Goal: Book appointment/travel/reservation

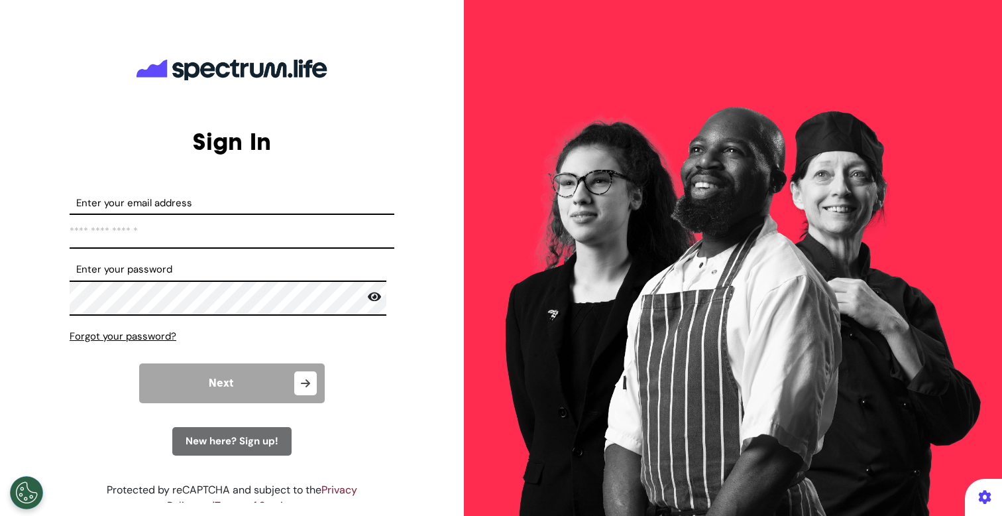
click at [264, 223] on input "Enter your email address" at bounding box center [232, 230] width 325 height 35
type input "**********"
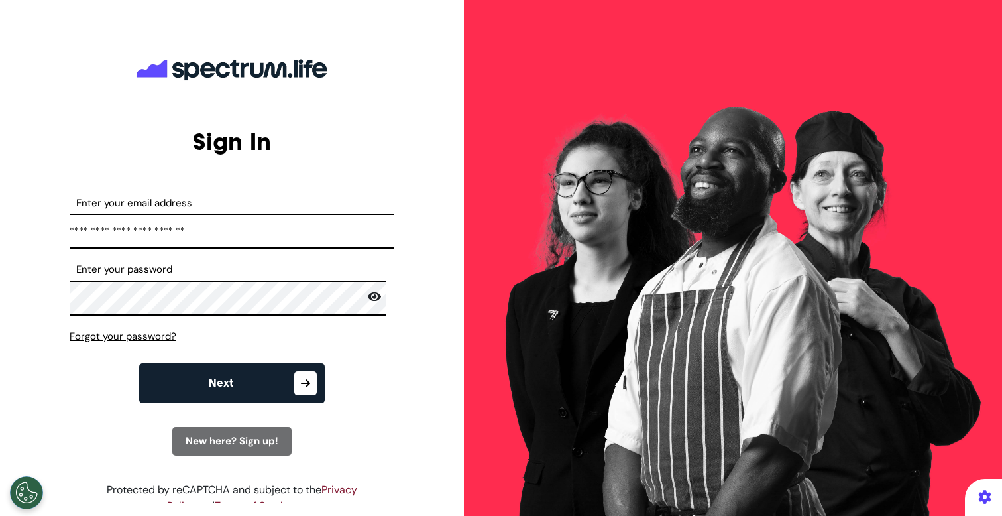
click at [223, 372] on button "Next" at bounding box center [232, 383] width 186 height 40
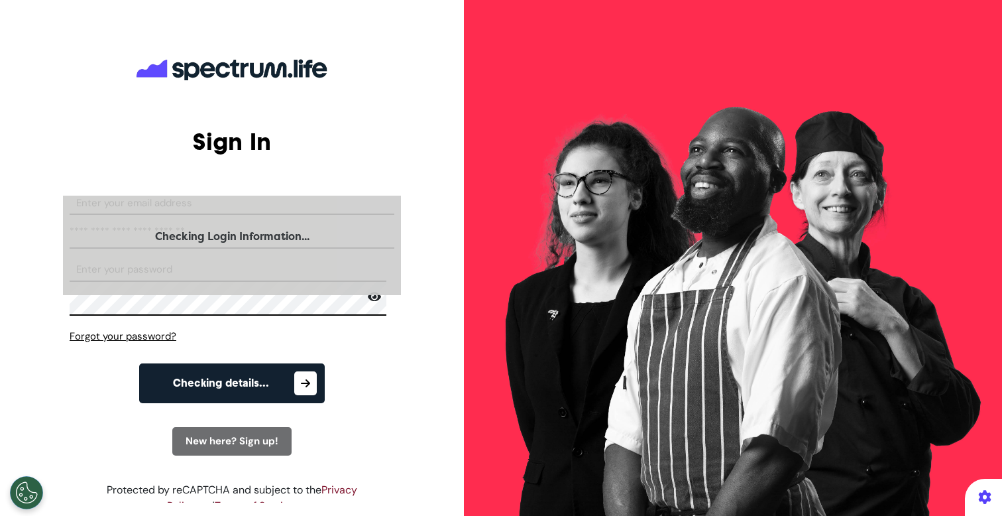
select select "**"
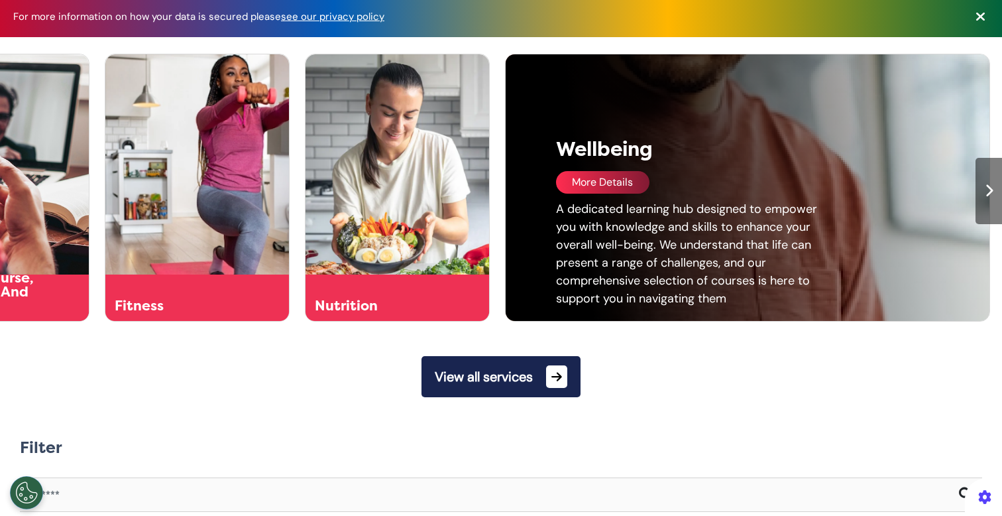
scroll to position [115, 0]
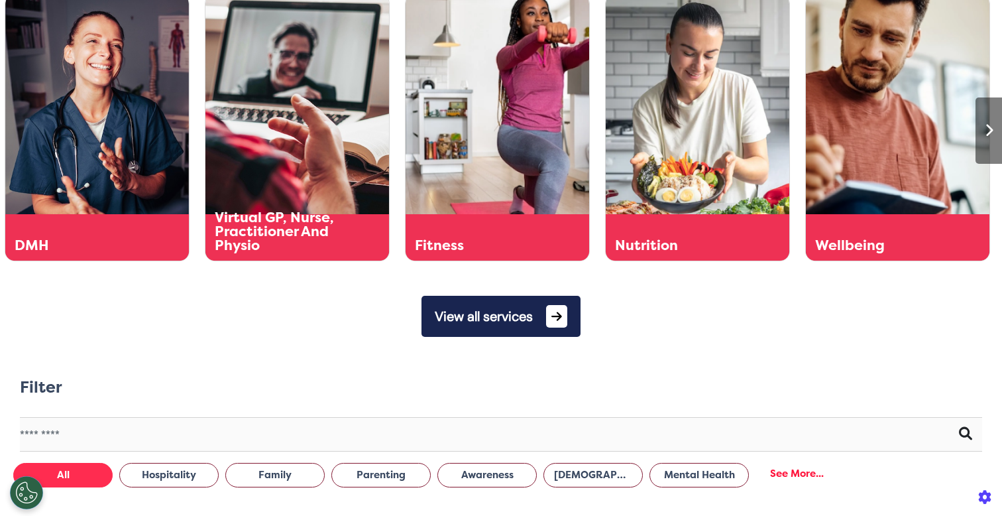
click at [476, 321] on button "View all services" at bounding box center [501, 316] width 159 height 41
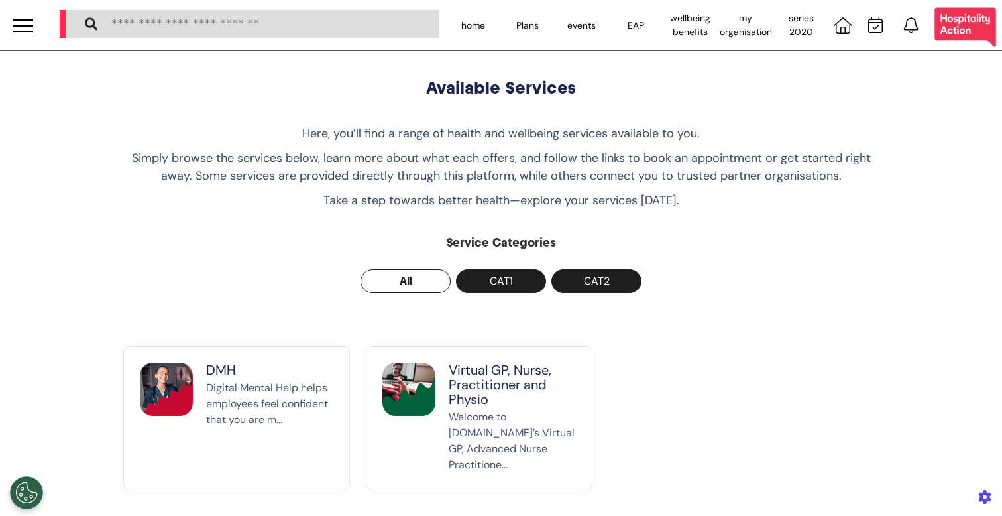
click at [455, 406] on p "Virtual GP, Nurse, Practitioner and Physio" at bounding box center [512, 385] width 127 height 44
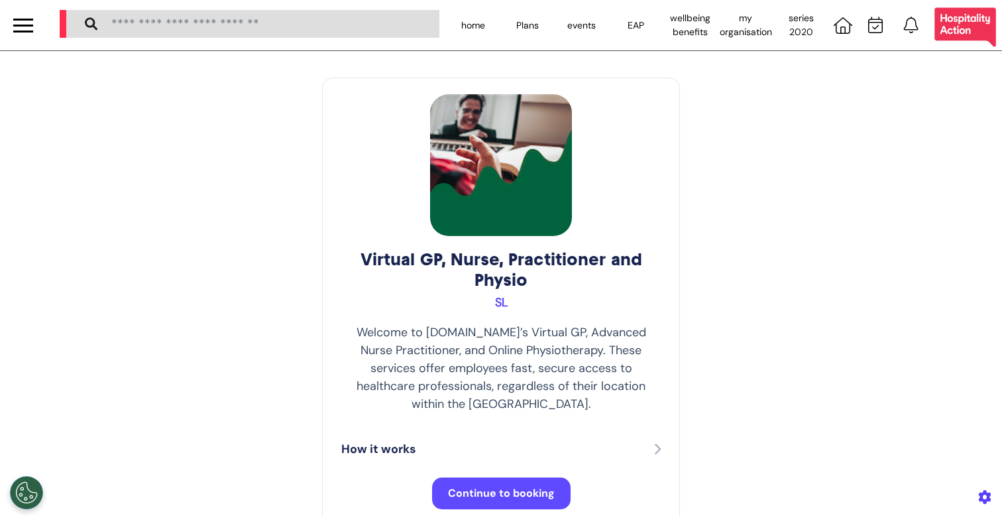
click at [470, 486] on span "Continue to booking" at bounding box center [501, 493] width 107 height 14
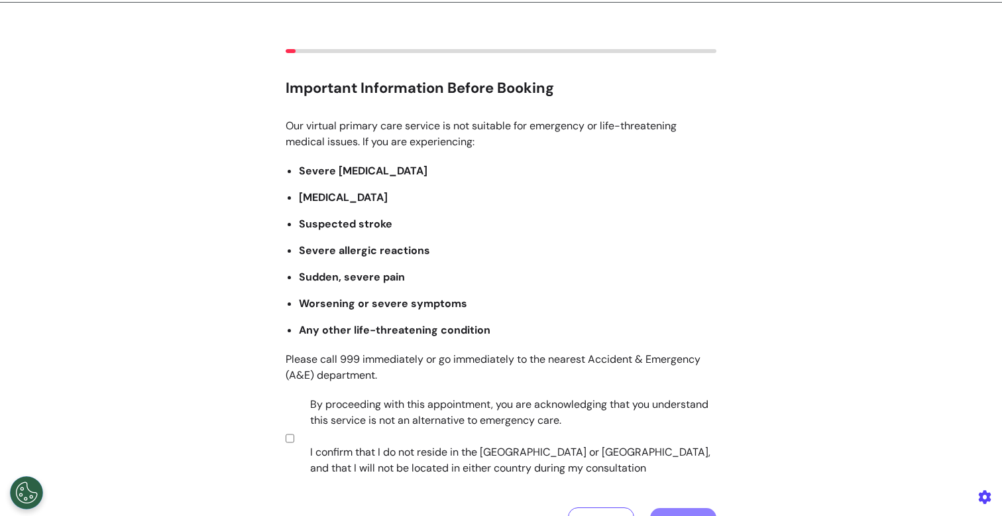
scroll to position [76, 0]
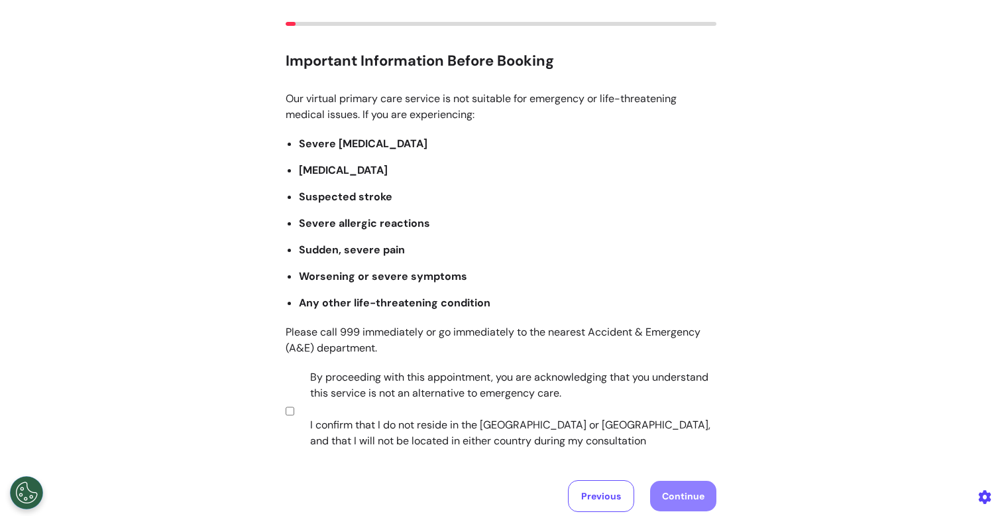
click at [467, 407] on label "By proceeding with this appointment, you are acknowledging that you understand …" at bounding box center [504, 409] width 415 height 80
click at [680, 490] on button "Continue" at bounding box center [683, 496] width 66 height 30
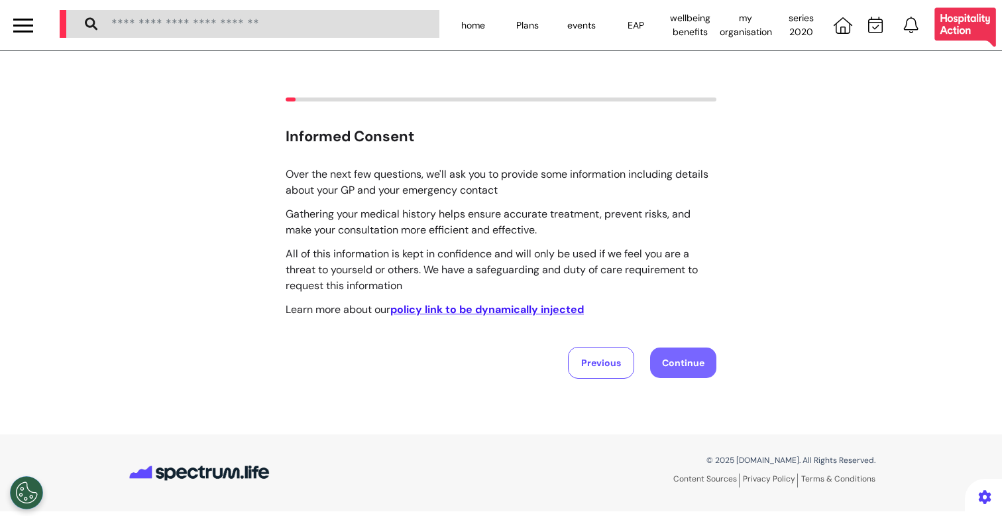
click at [663, 361] on button "Continue" at bounding box center [683, 362] width 66 height 30
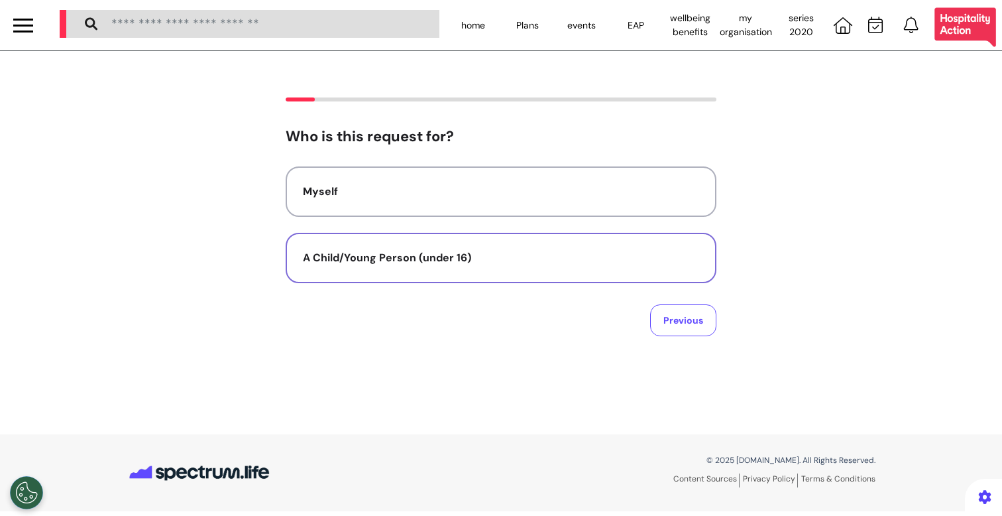
click at [600, 256] on div "A Child/Young Person (under 16)" at bounding box center [501, 258] width 396 height 16
select select "******"
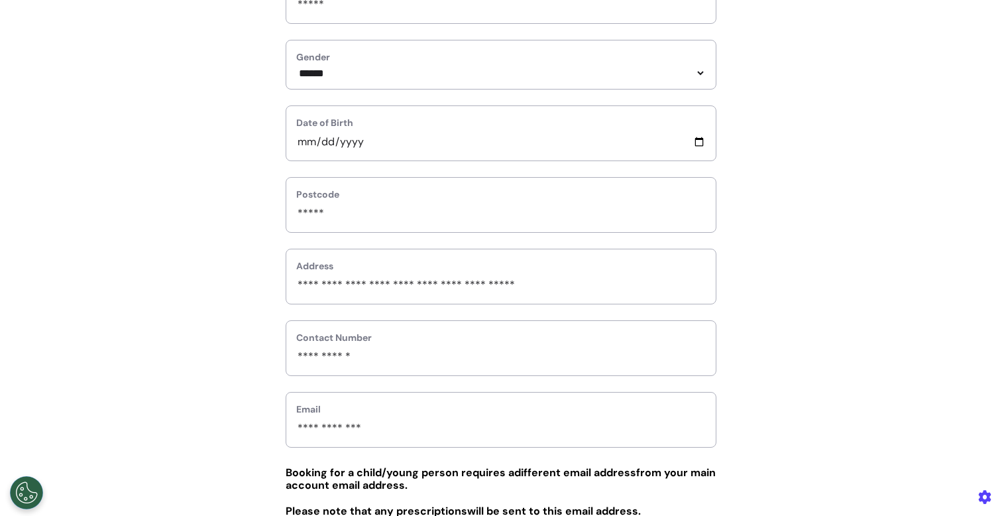
scroll to position [404, 0]
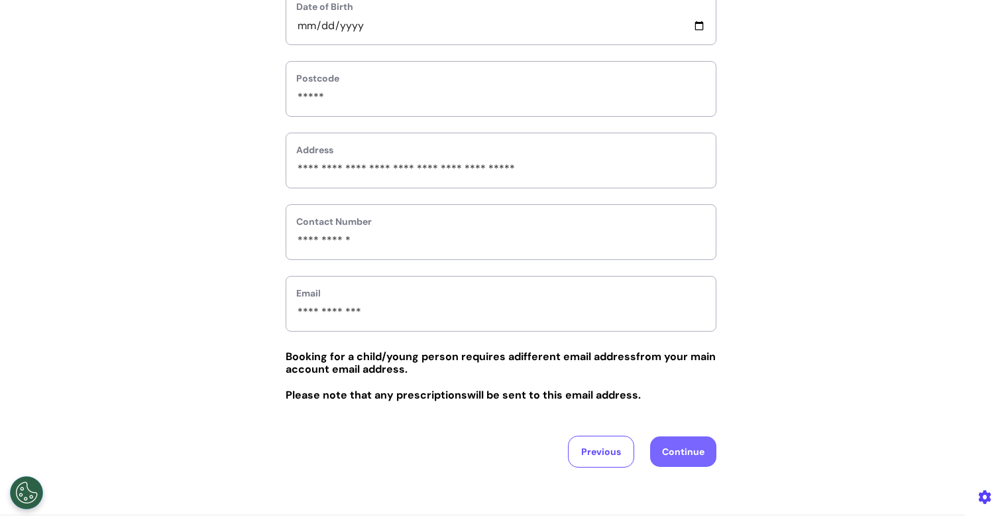
click at [680, 451] on button "Continue" at bounding box center [683, 451] width 66 height 30
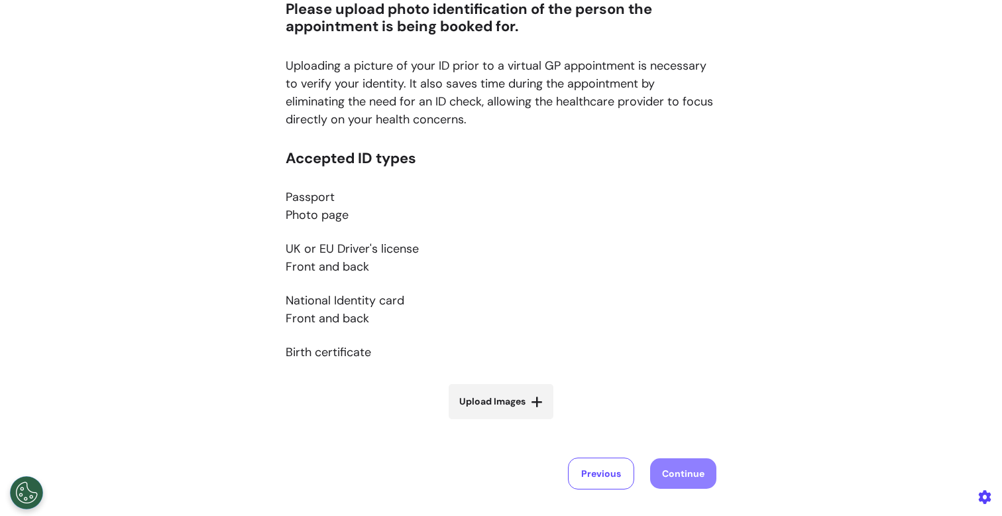
scroll to position [224, 0]
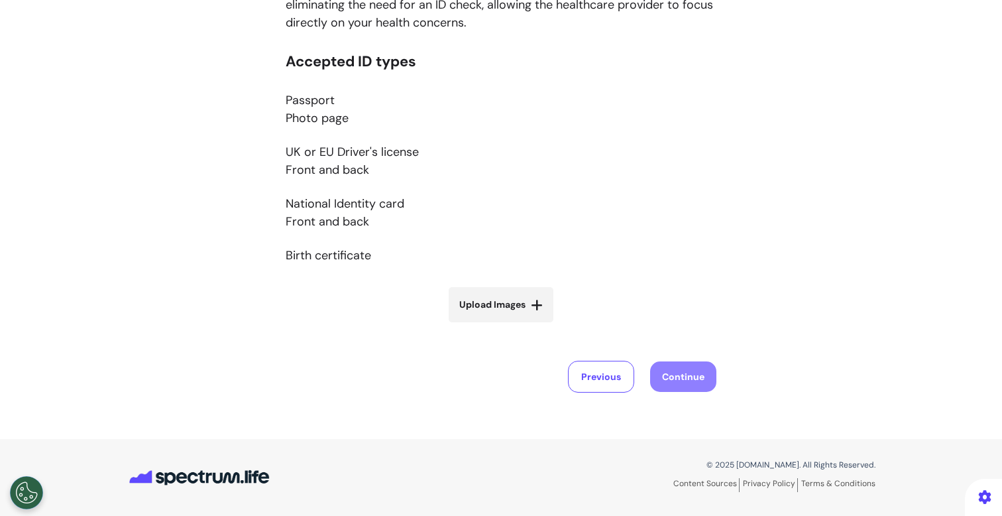
click at [518, 312] on label "Upload Images" at bounding box center [501, 304] width 105 height 35
click at [518, 325] on input "Upload Images" at bounding box center [501, 332] width 158 height 14
type input "**********"
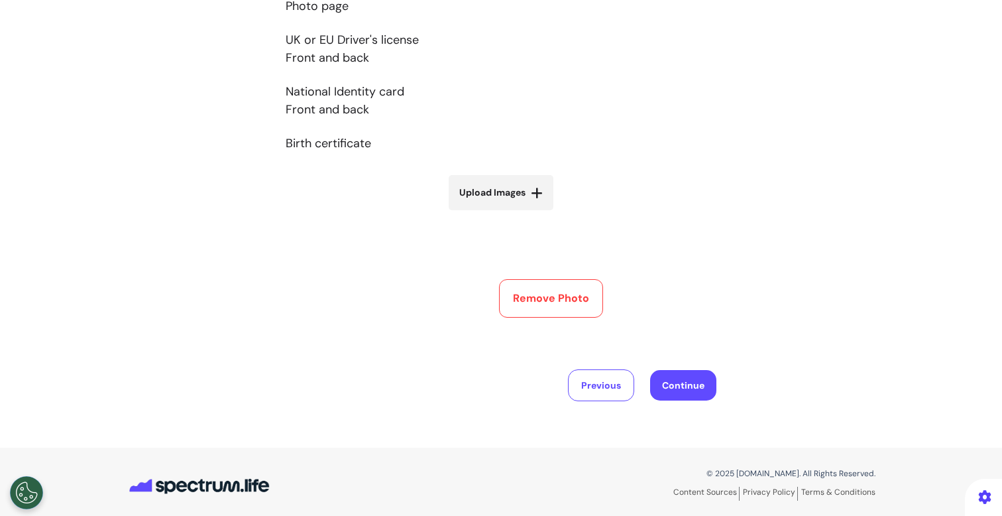
scroll to position [342, 0]
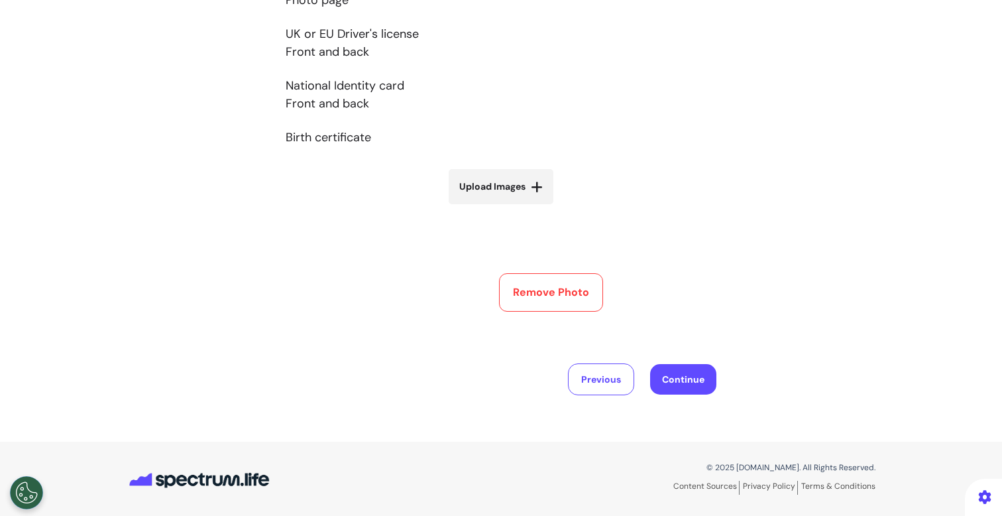
click at [684, 394] on div "Previous Continue" at bounding box center [501, 379] width 431 height 32
click at [694, 376] on button "Continue" at bounding box center [683, 379] width 66 height 30
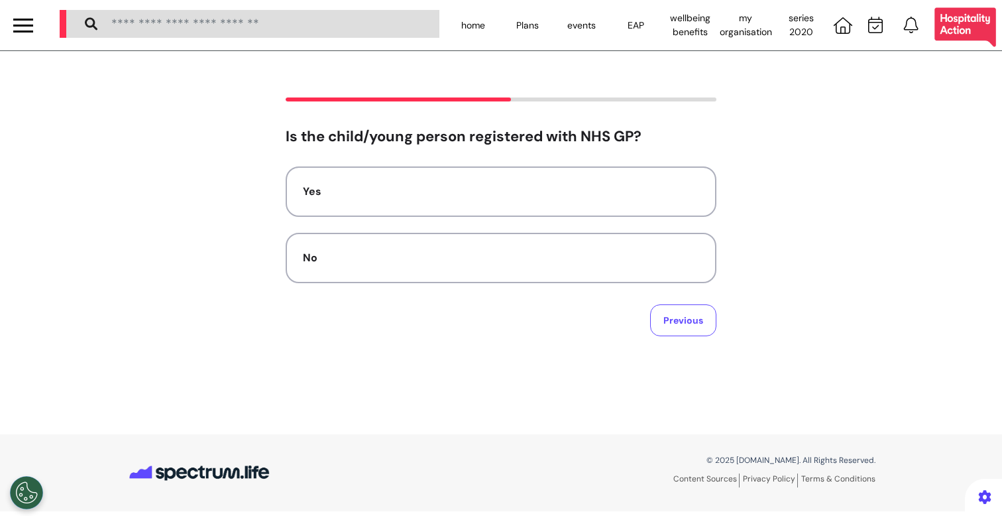
scroll to position [0, 0]
click at [557, 256] on div "No" at bounding box center [501, 258] width 396 height 16
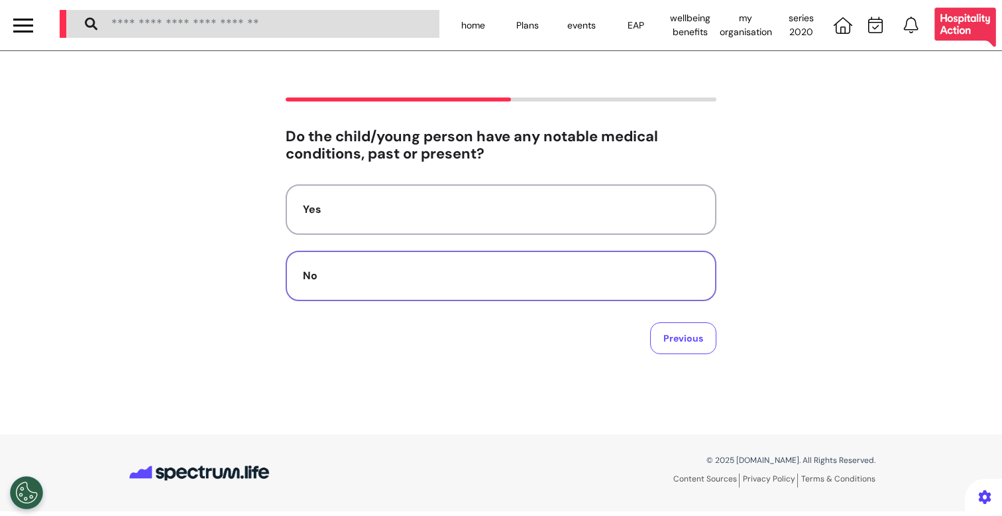
click at [532, 288] on button "No" at bounding box center [501, 276] width 431 height 50
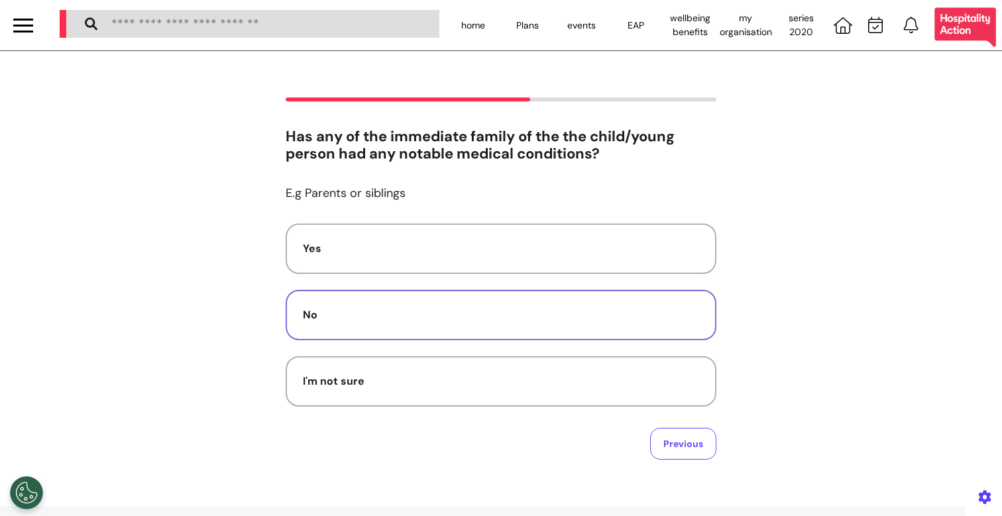
click at [503, 321] on div "No" at bounding box center [501, 315] width 396 height 16
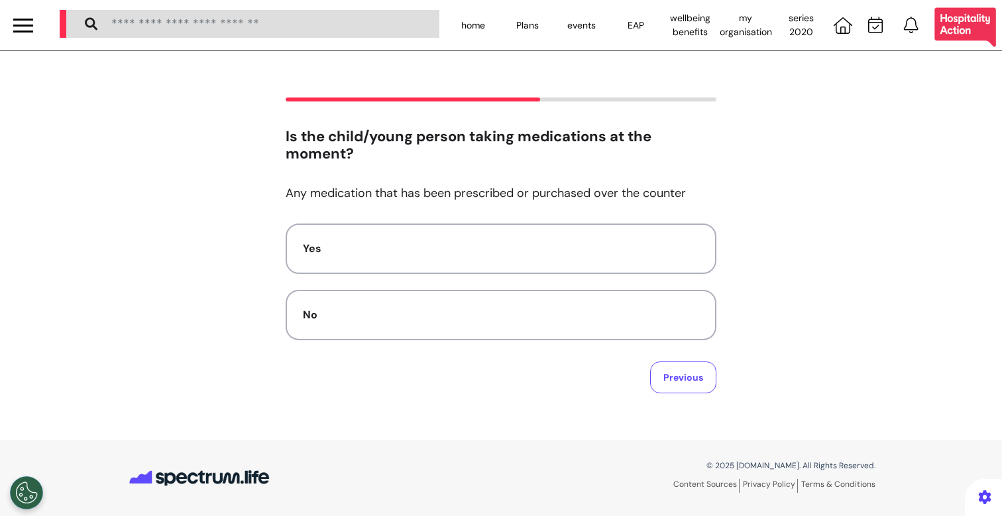
click at [503, 321] on div "No" at bounding box center [501, 315] width 396 height 16
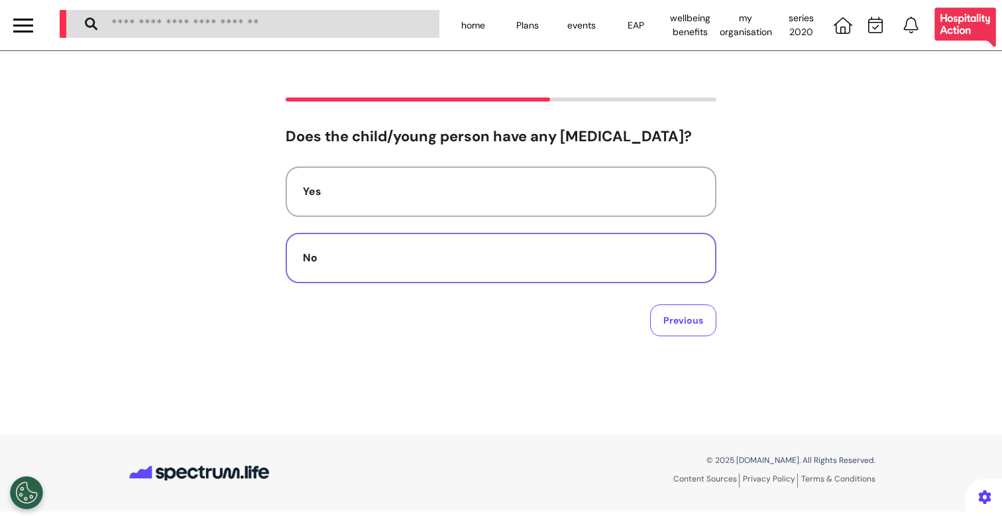
click at [553, 250] on div "No" at bounding box center [501, 258] width 396 height 16
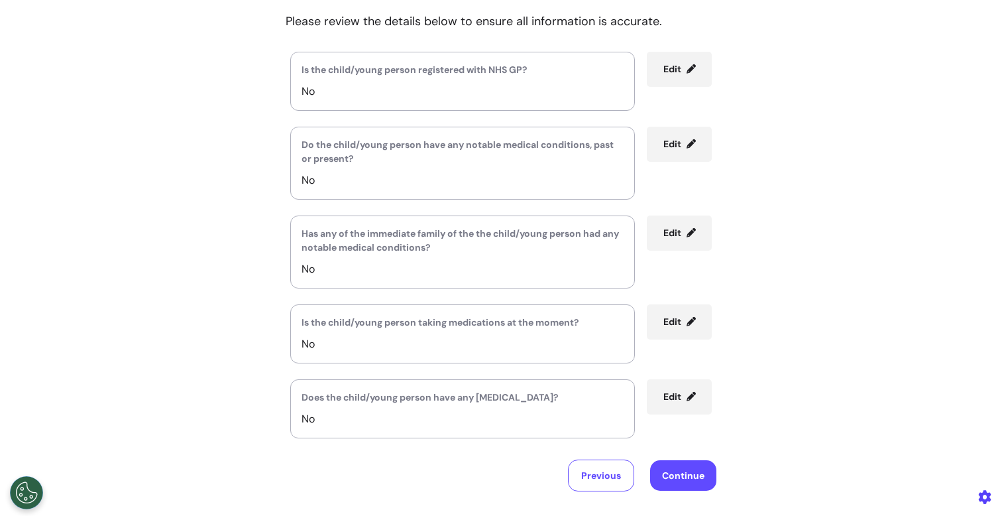
scroll to position [253, 0]
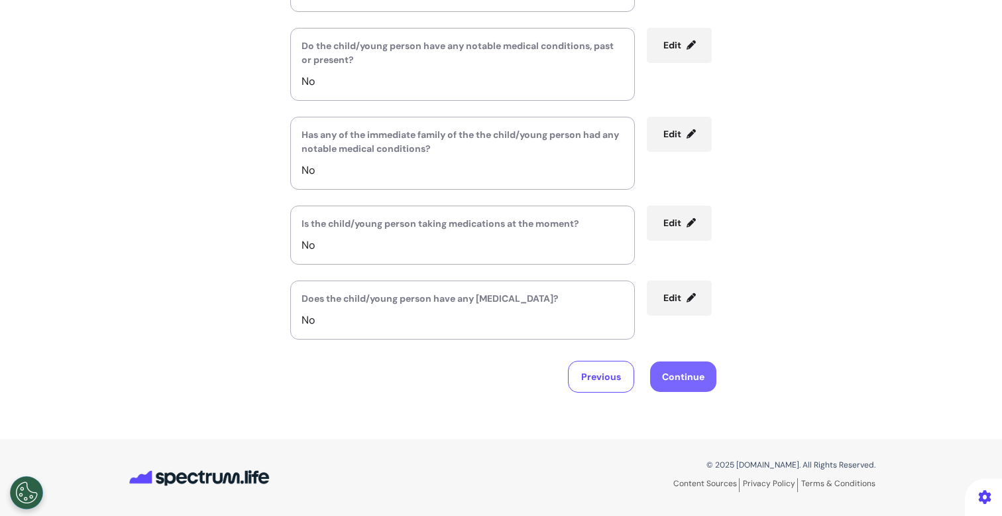
click at [687, 377] on button "Continue" at bounding box center [683, 376] width 66 height 30
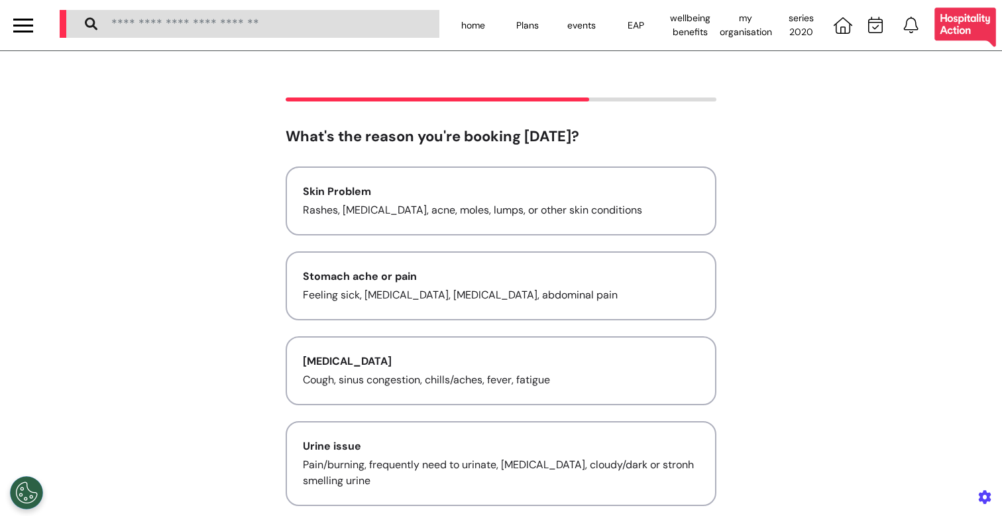
scroll to position [11, 0]
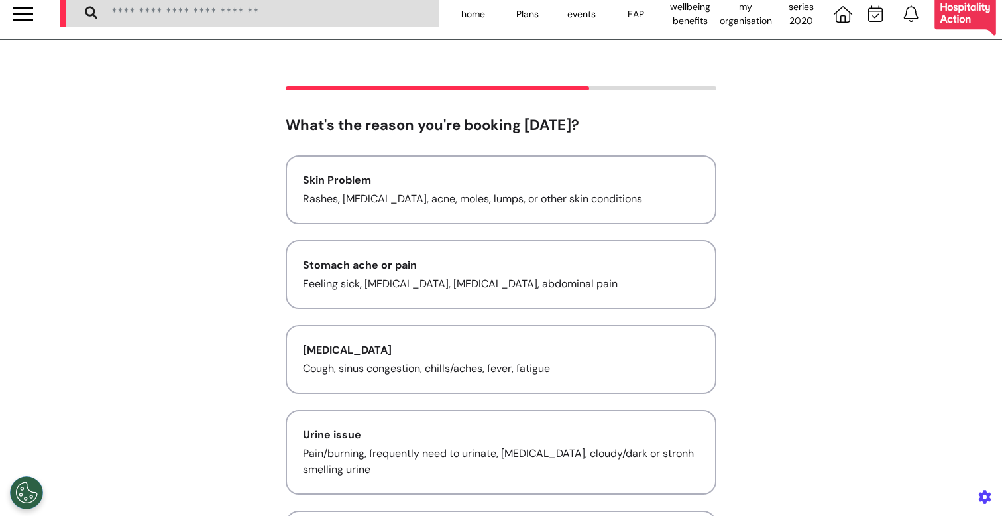
click at [578, 350] on div "[MEDICAL_DATA]" at bounding box center [501, 350] width 396 height 16
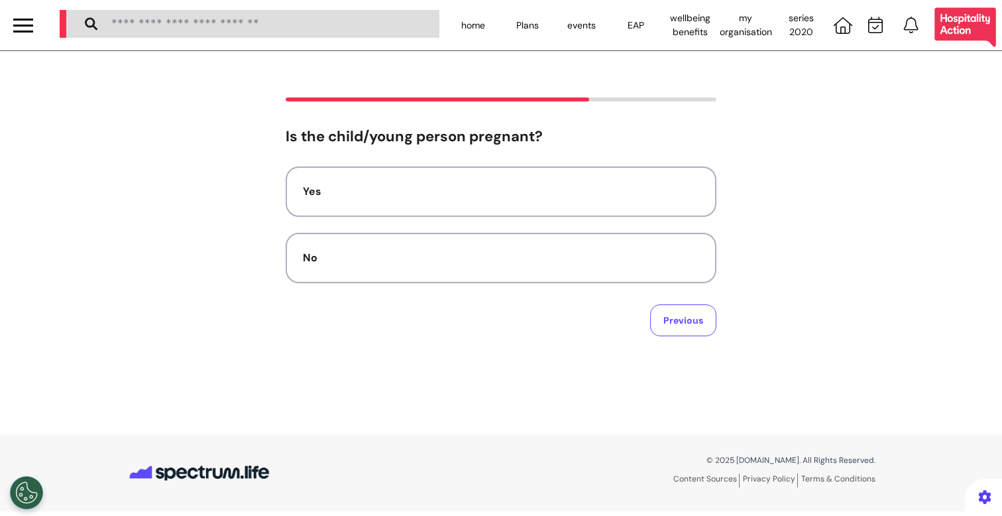
scroll to position [0, 0]
click at [628, 264] on div "No" at bounding box center [501, 258] width 396 height 16
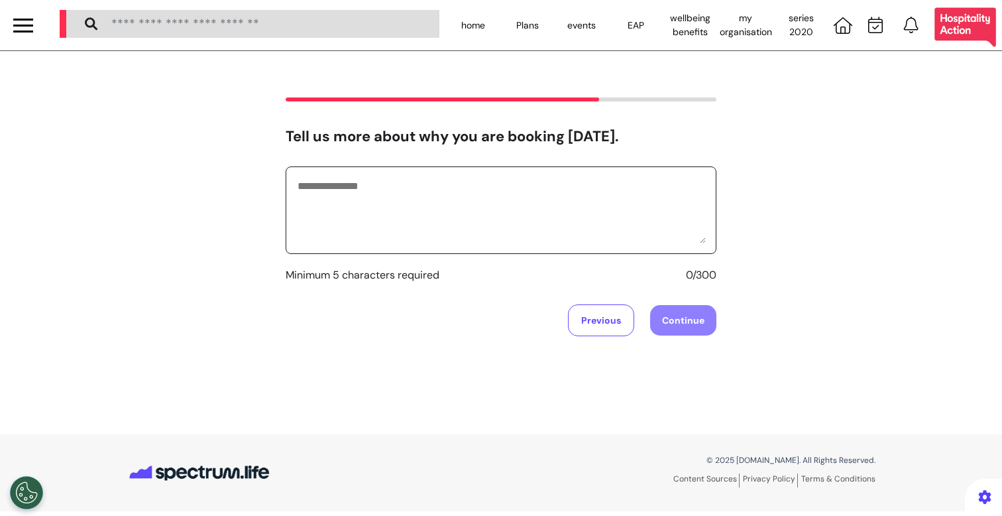
click at [585, 206] on textarea at bounding box center [501, 210] width 410 height 66
type textarea "**********"
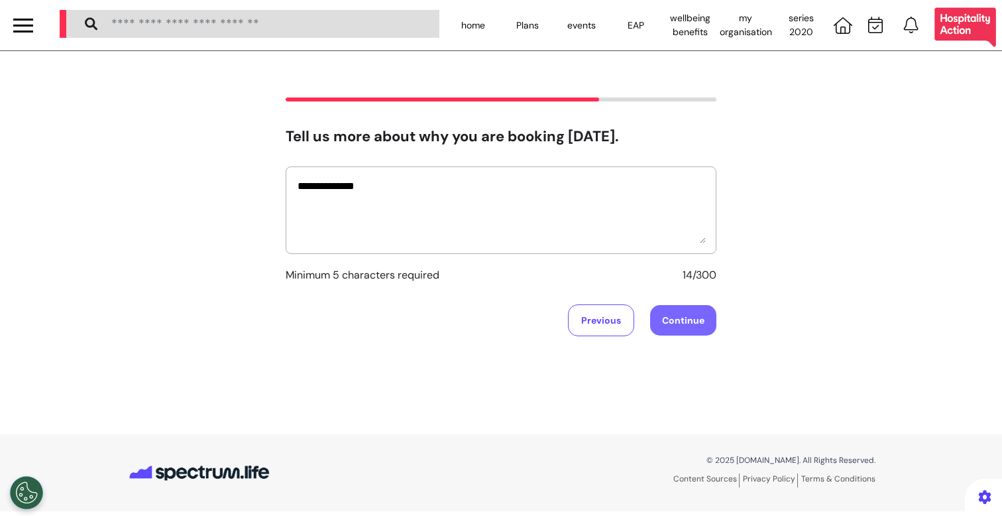
click at [707, 321] on button "Continue" at bounding box center [683, 320] width 66 height 30
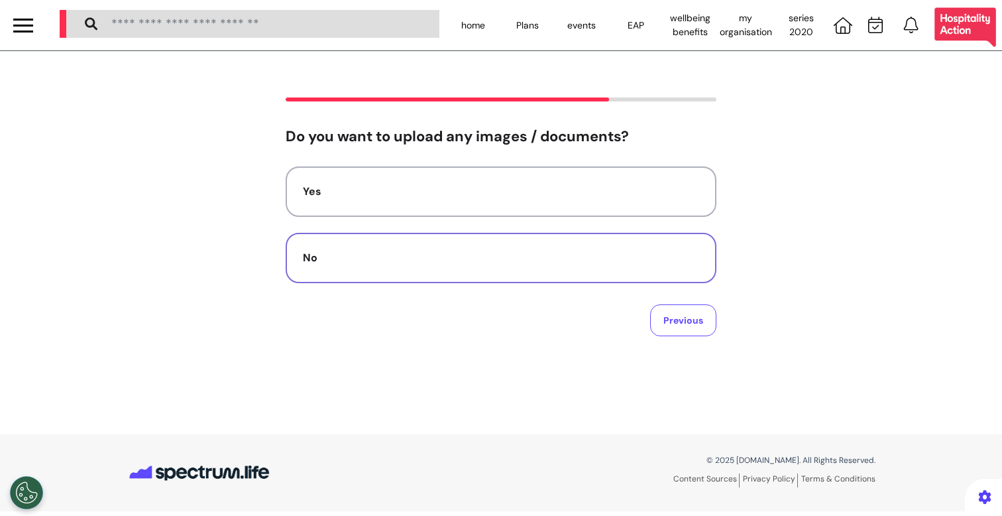
click at [558, 256] on div "No" at bounding box center [501, 258] width 396 height 16
click at [558, 256] on div "Audio" at bounding box center [501, 258] width 396 height 16
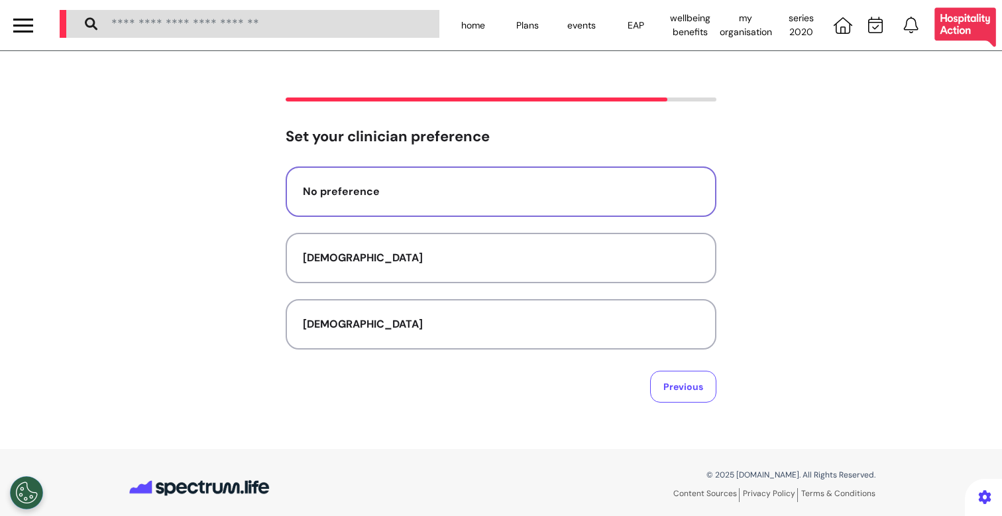
click at [525, 202] on button "No preference" at bounding box center [501, 191] width 431 height 50
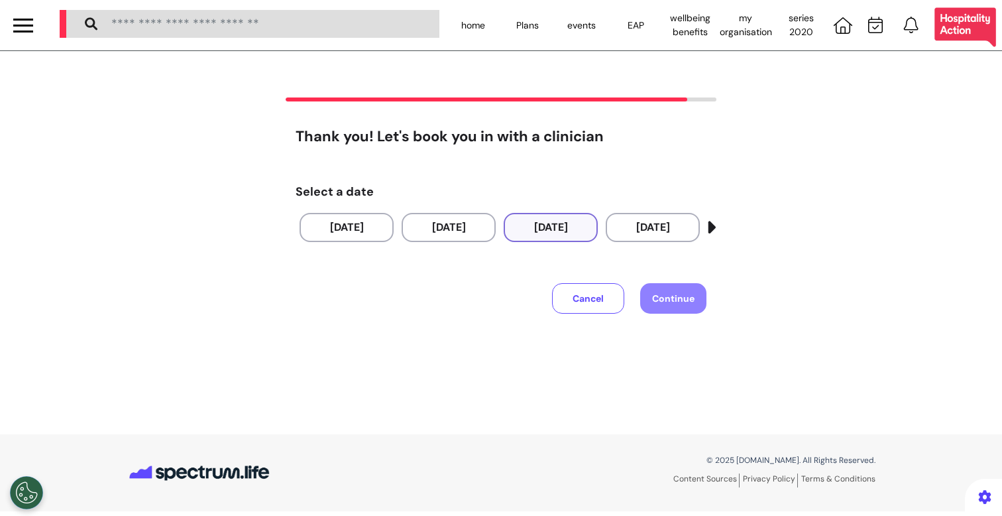
click at [555, 227] on button "[DATE]" at bounding box center [551, 227] width 94 height 29
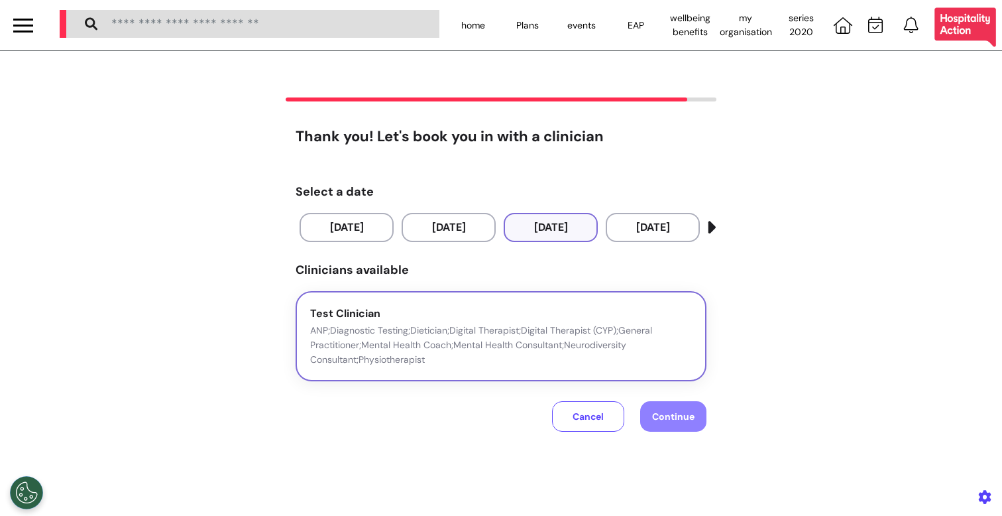
click at [607, 355] on p "ANP;Diagnostic Testing;Dietician;Digital Therapist;Digital Therapist (CYP);Gene…" at bounding box center [501, 345] width 382 height 44
click at [670, 418] on span "Continue" at bounding box center [673, 416] width 42 height 12
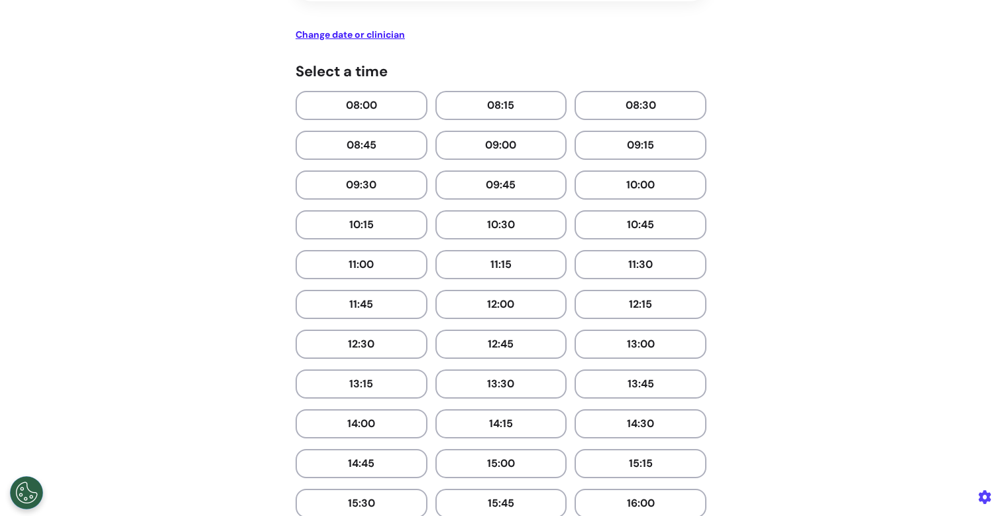
scroll to position [322, 0]
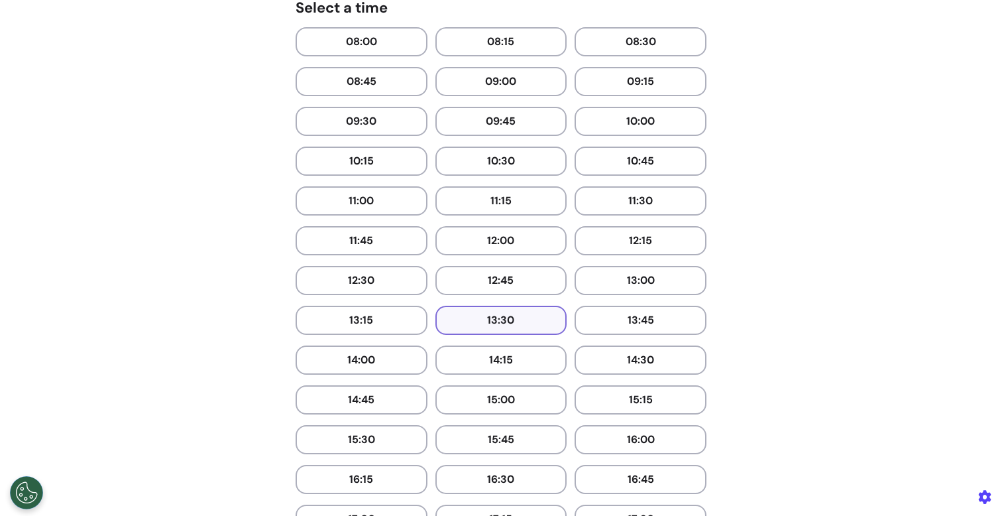
click at [516, 319] on button "13:30" at bounding box center [501, 320] width 132 height 29
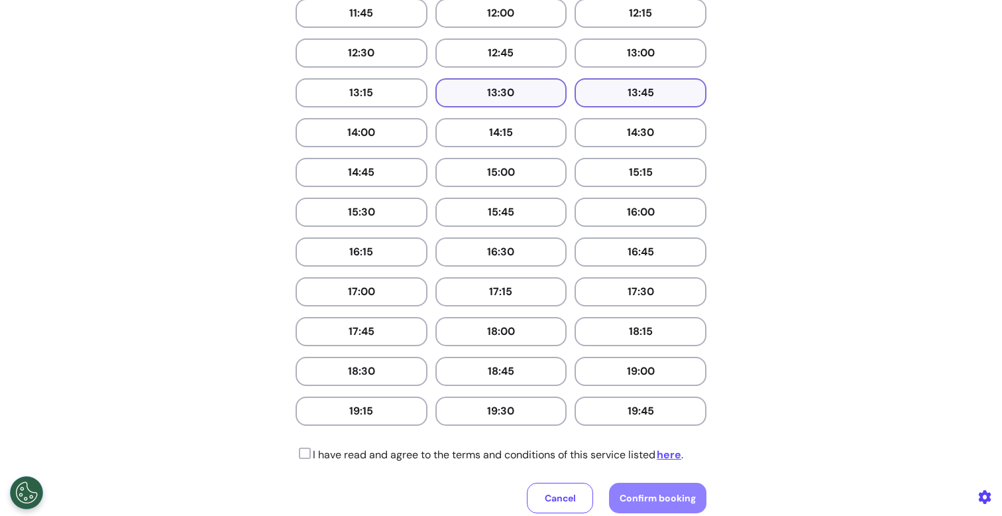
scroll to position [716, 0]
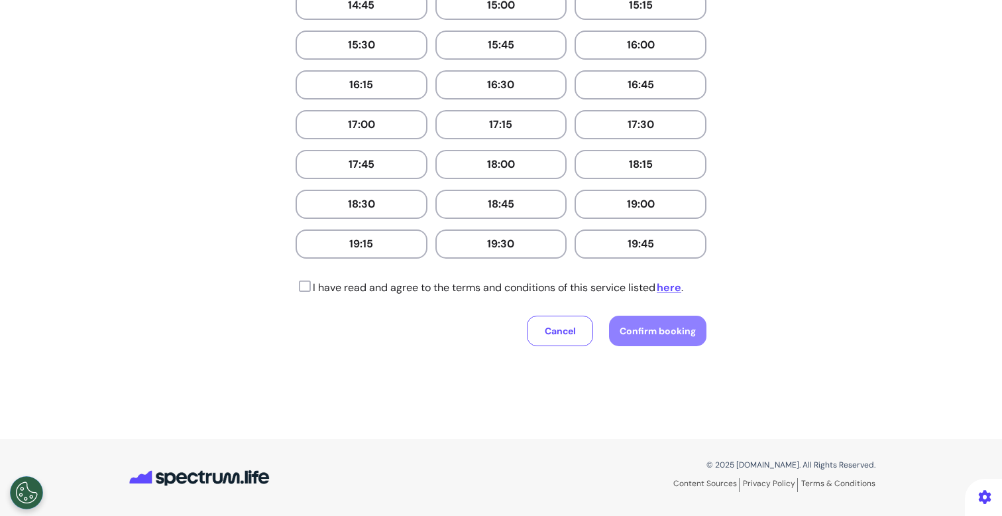
click at [498, 281] on p "I have read and agree to the terms and conditions of this service listed here ." at bounding box center [490, 288] width 388 height 16
click at [304, 290] on icon at bounding box center [303, 286] width 15 height 13
click at [618, 323] on button "Confirm booking" at bounding box center [657, 330] width 97 height 30
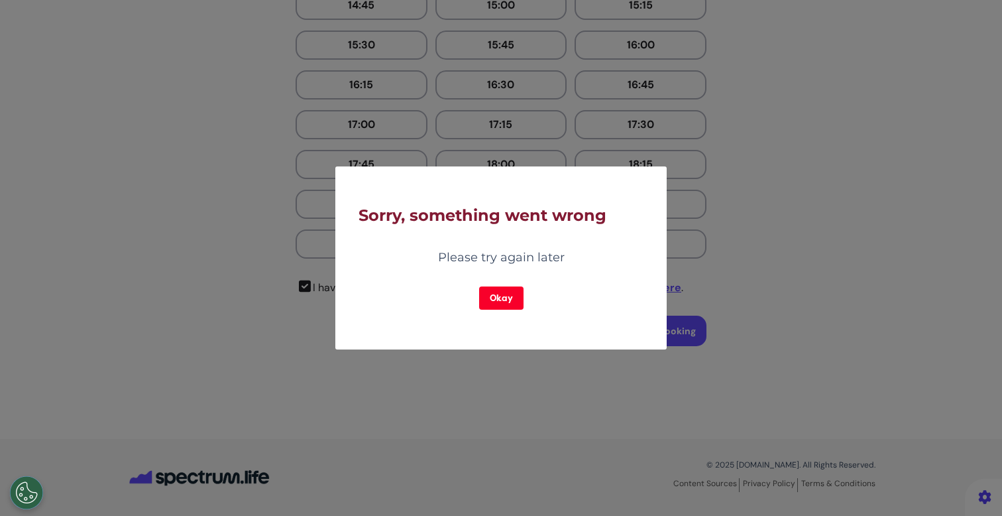
click at [501, 288] on button "Okay" at bounding box center [501, 297] width 44 height 23
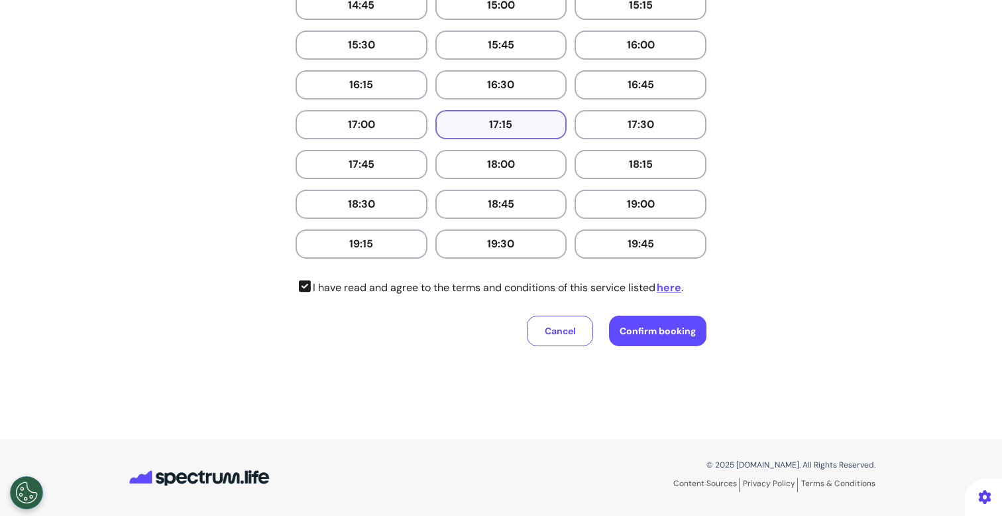
click at [523, 120] on button "17:15" at bounding box center [501, 124] width 132 height 29
click at [663, 339] on button "Confirm booking" at bounding box center [657, 330] width 97 height 30
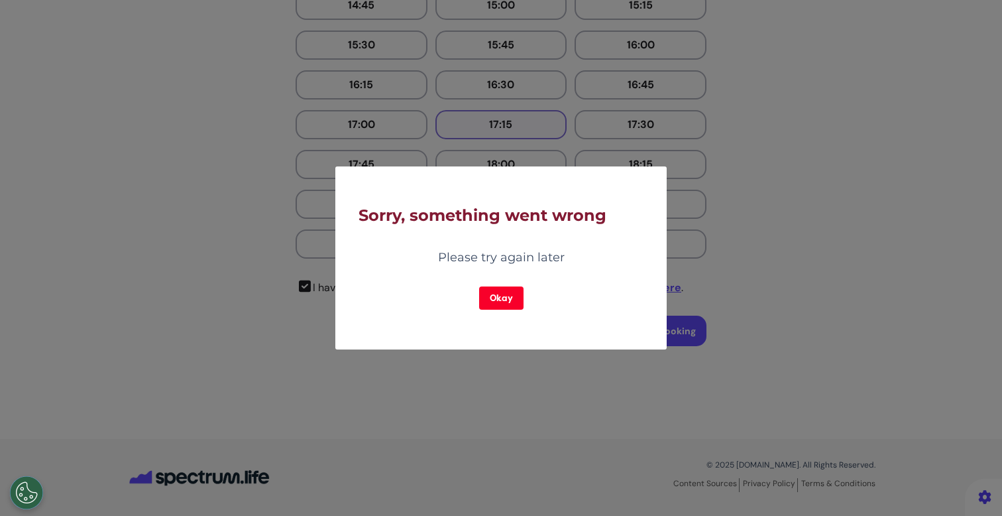
click at [493, 292] on button "Okay" at bounding box center [501, 297] width 44 height 23
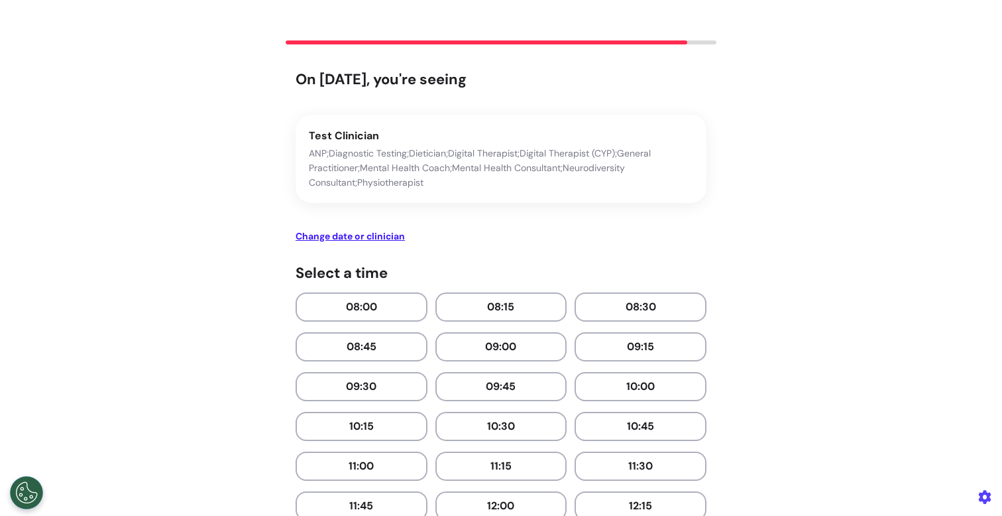
scroll to position [0, 0]
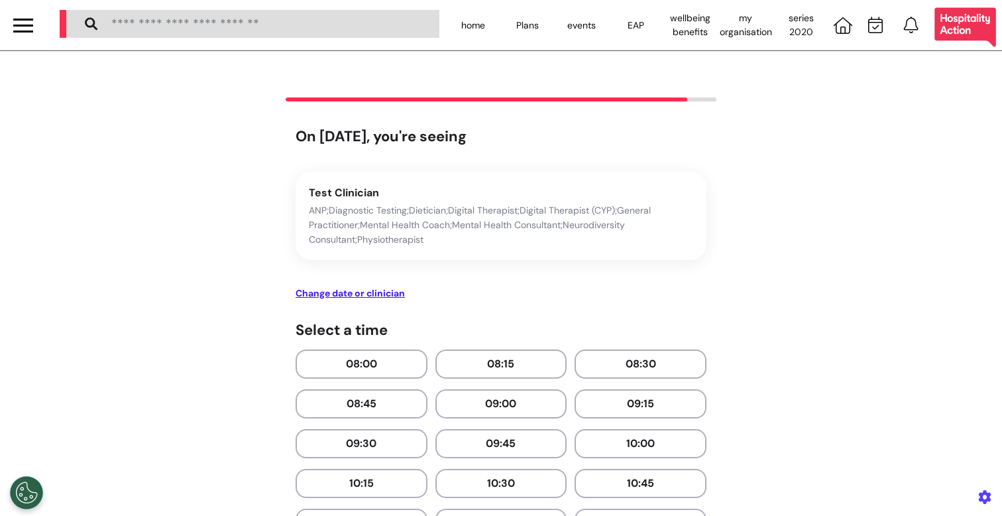
click at [27, 28] on div at bounding box center [23, 26] width 20 height 22
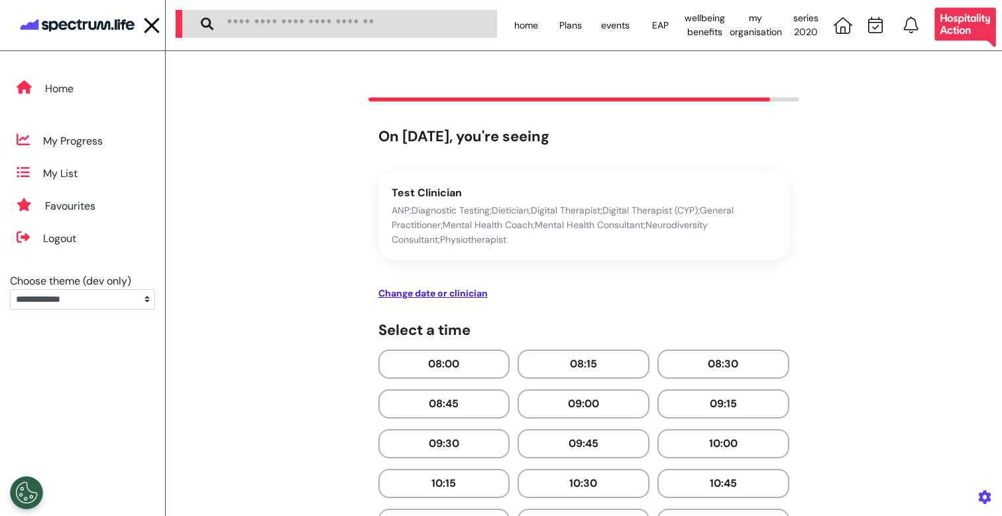
click at [99, 32] on img at bounding box center [77, 25] width 119 height 25
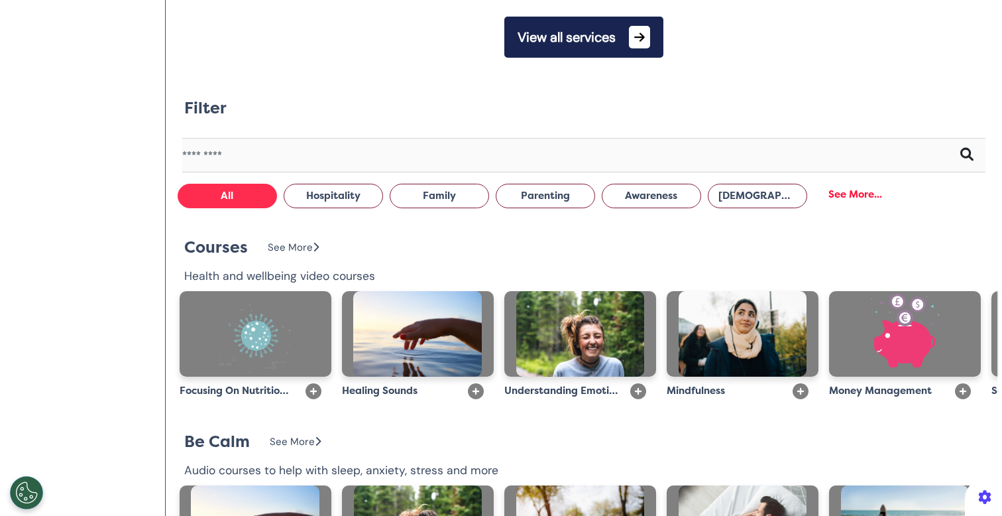
scroll to position [0, 500]
click at [580, 52] on button "View all services" at bounding box center [583, 37] width 159 height 41
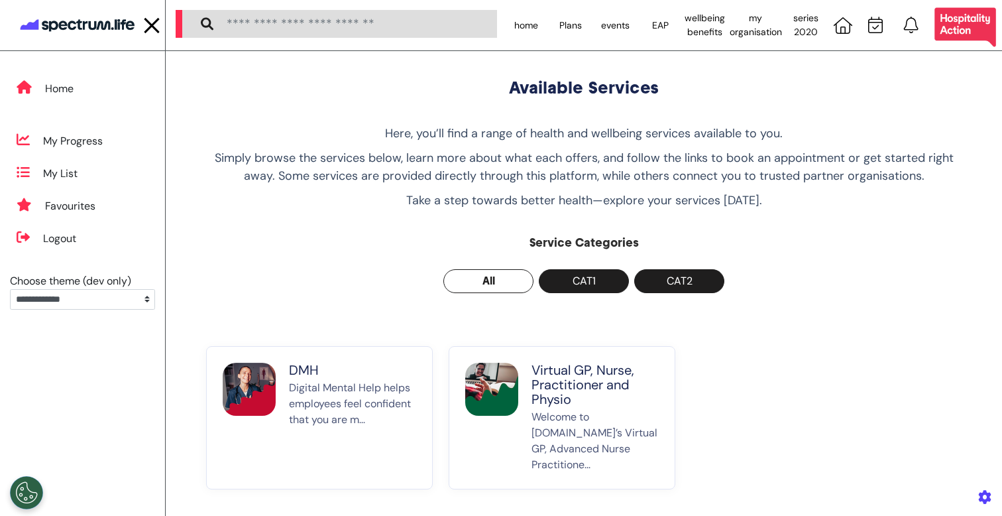
click at [581, 383] on p "Virtual GP, Nurse, Practitioner and Physio" at bounding box center [595, 385] width 127 height 44
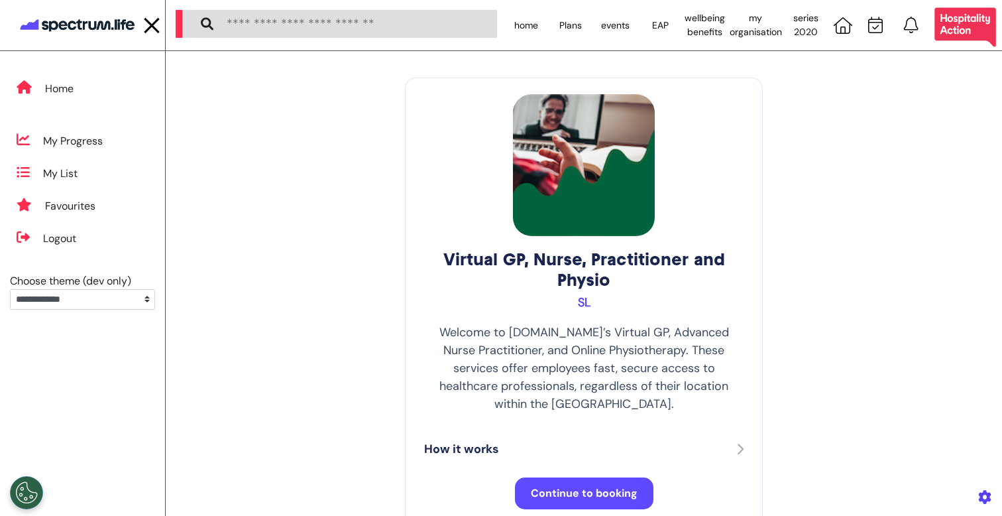
click at [565, 486] on span "Continue to booking" at bounding box center [584, 493] width 107 height 14
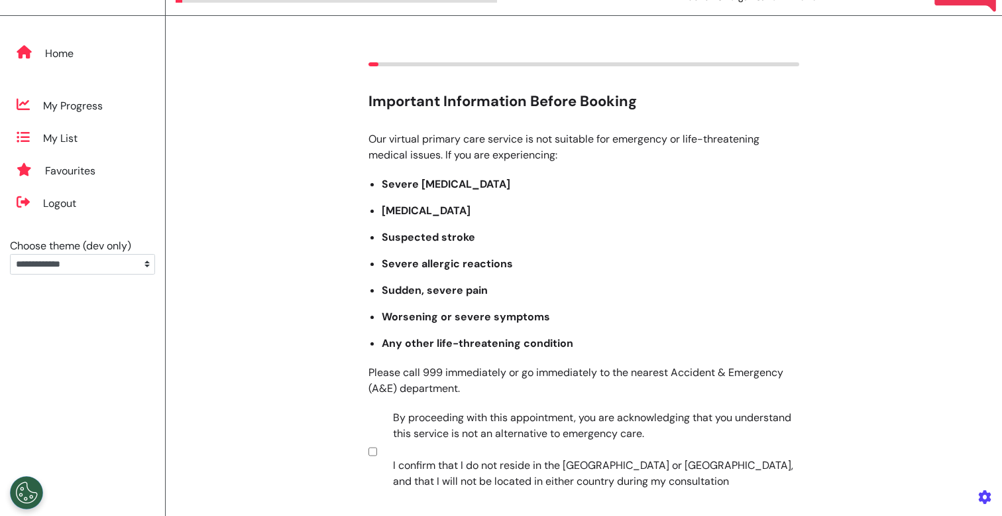
click at [486, 453] on label "By proceeding with this appointment, you are acknowledging that you understand …" at bounding box center [587, 450] width 415 height 80
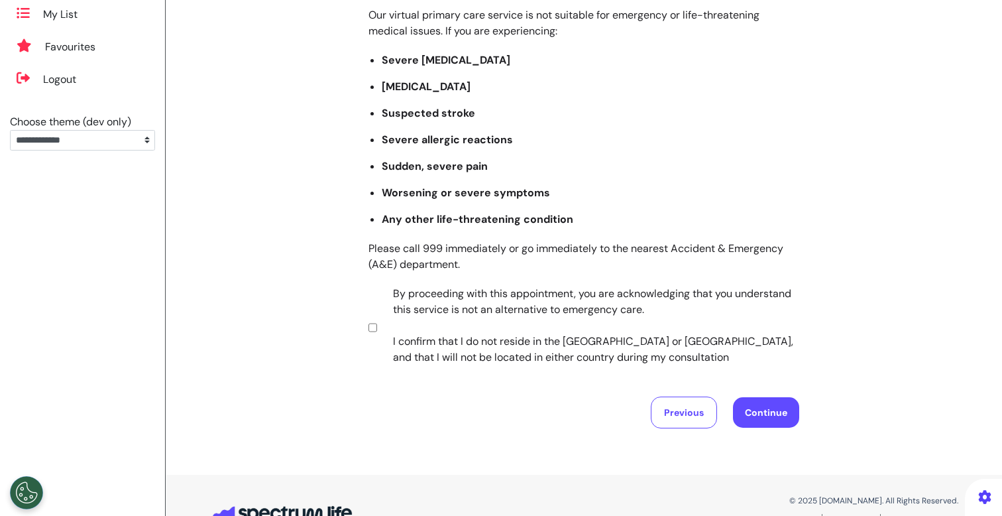
scroll to position [195, 0]
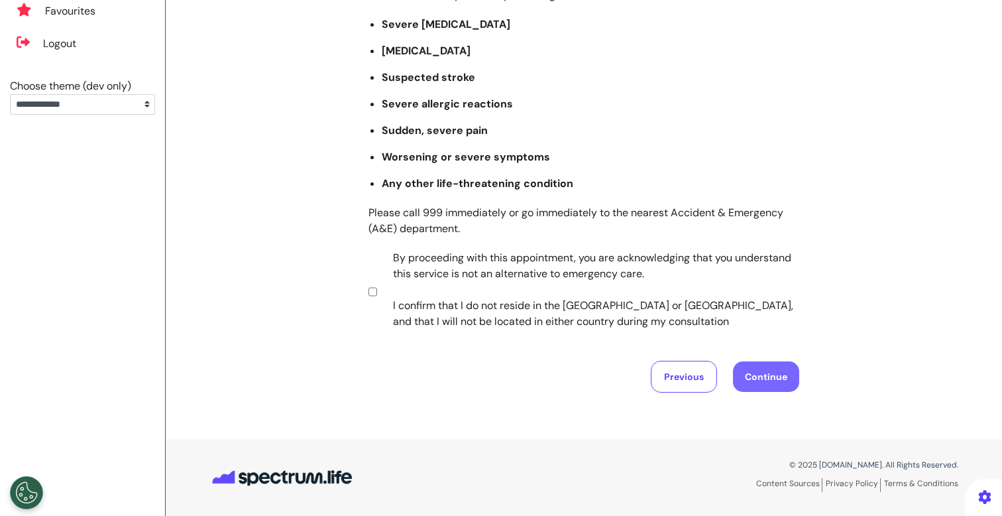
click at [769, 381] on button "Continue" at bounding box center [766, 376] width 66 height 30
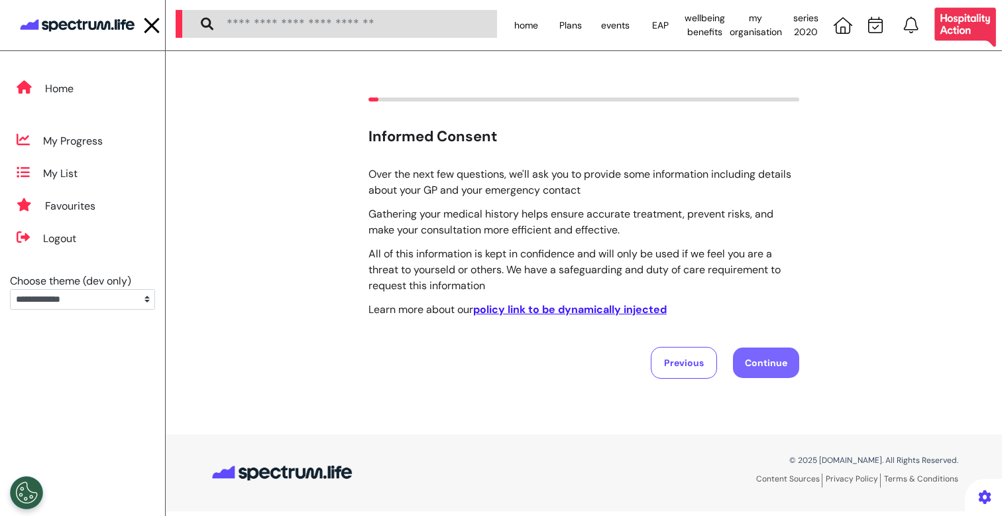
click at [773, 361] on button "Continue" at bounding box center [766, 362] width 66 height 30
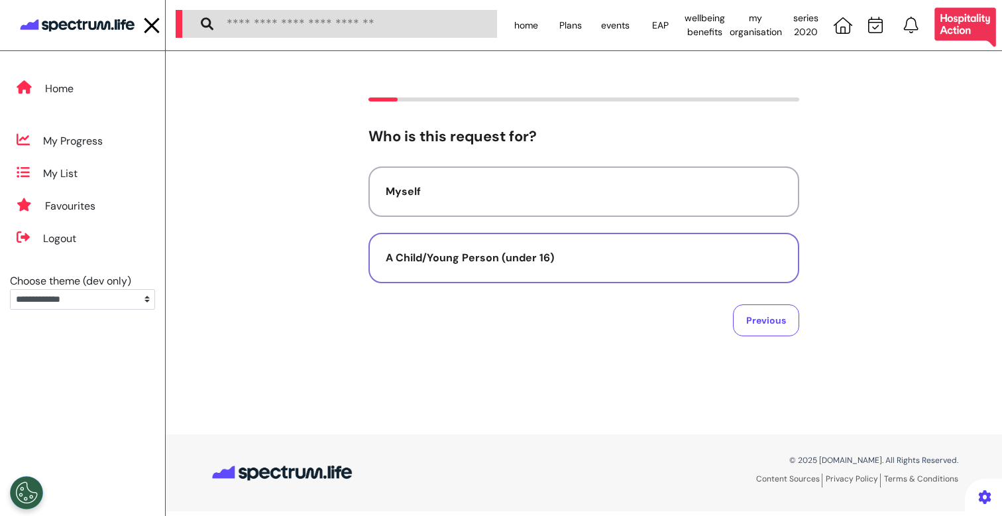
click at [560, 251] on div "A Child/Young Person (under 16)" at bounding box center [584, 258] width 396 height 16
select select "******"
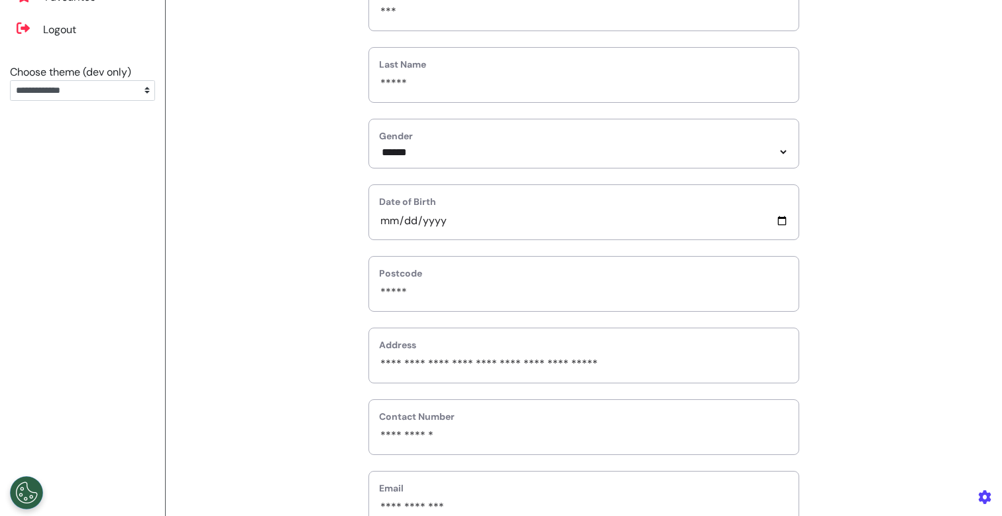
scroll to position [483, 0]
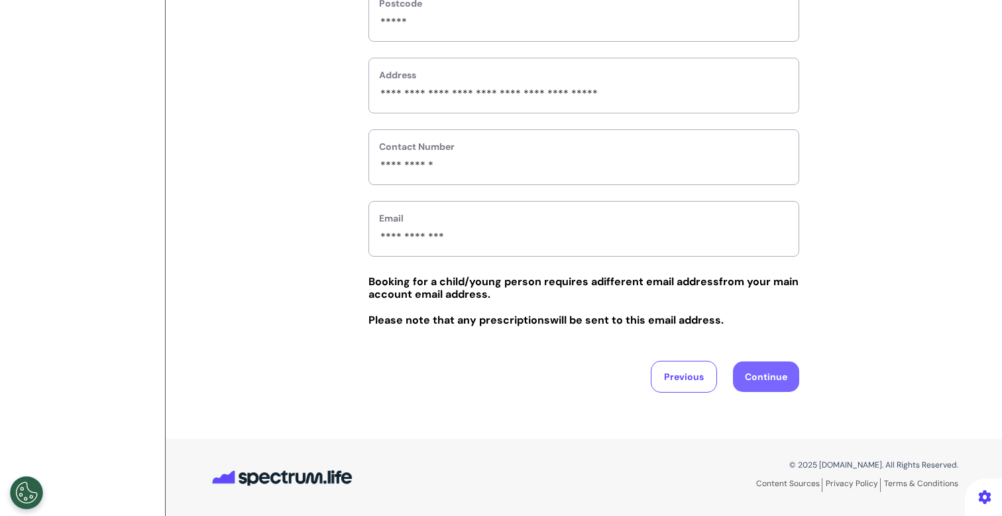
click at [775, 387] on button "Continue" at bounding box center [766, 376] width 66 height 30
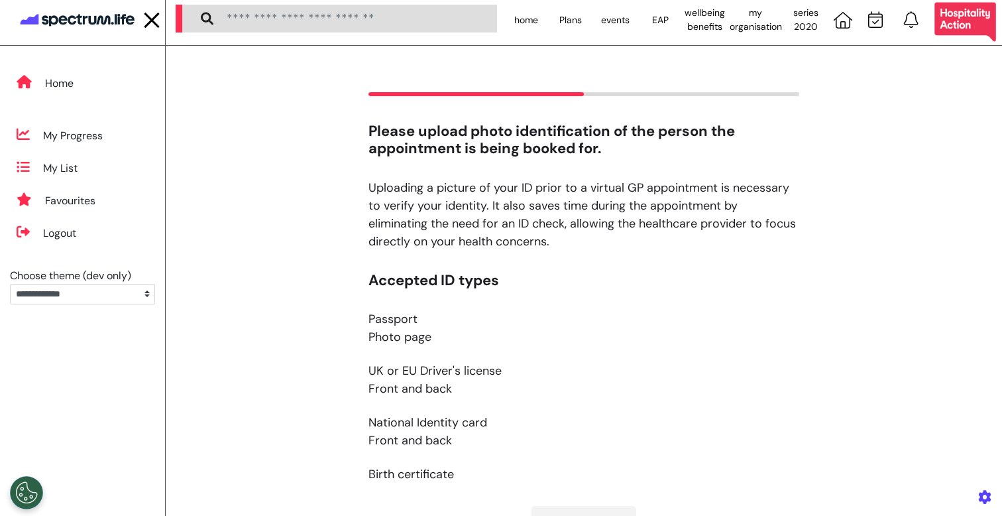
scroll to position [0, 0]
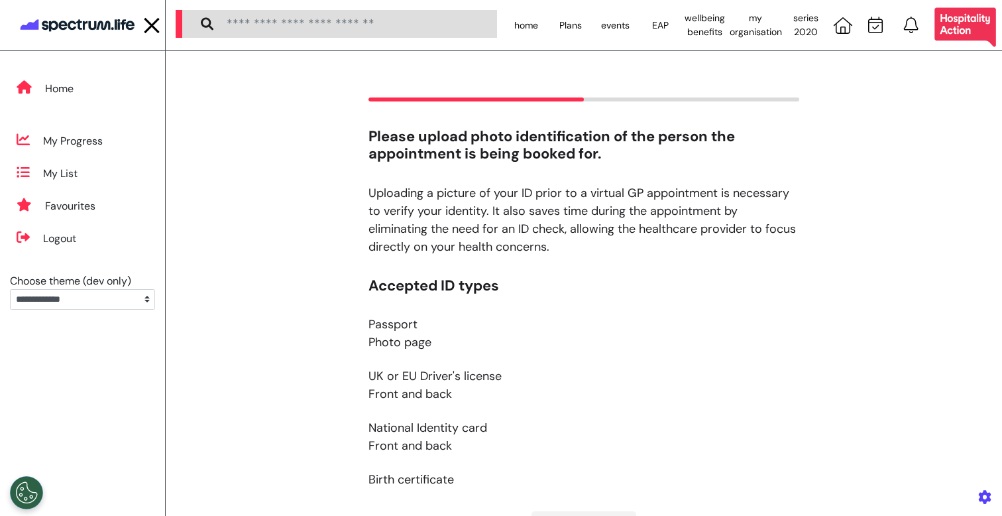
click at [160, 34] on div at bounding box center [152, 26] width 20 height 22
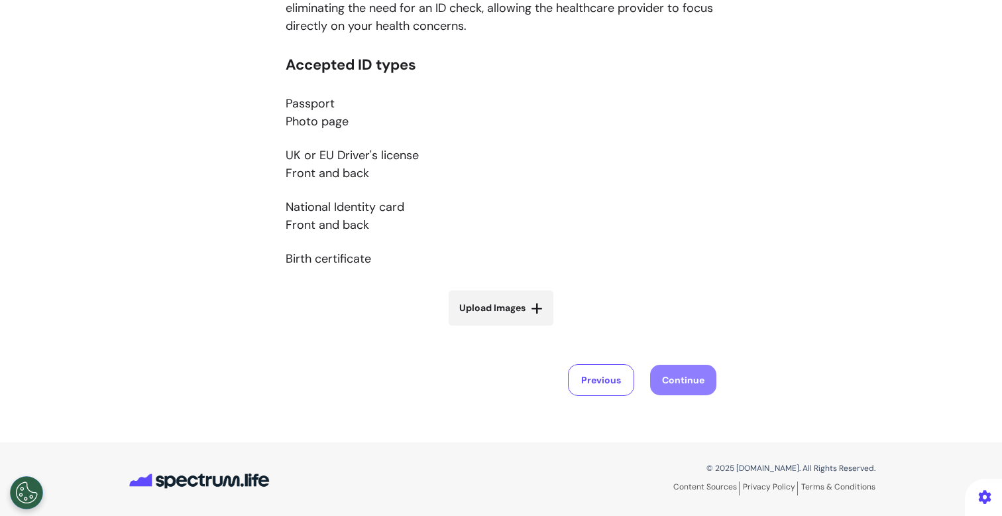
scroll to position [224, 0]
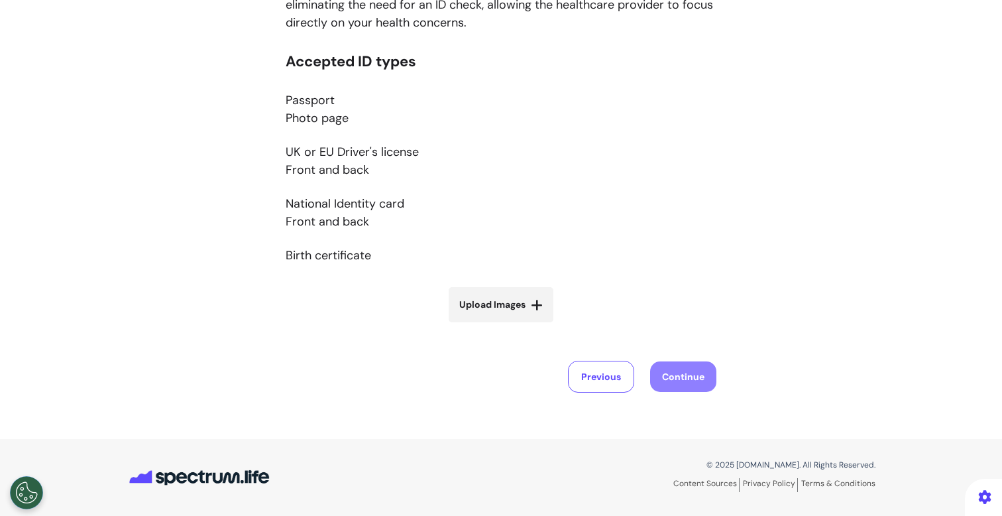
click at [483, 319] on label "Upload Images" at bounding box center [501, 304] width 105 height 35
click at [483, 325] on input "Upload Images" at bounding box center [501, 332] width 158 height 14
type input "**********"
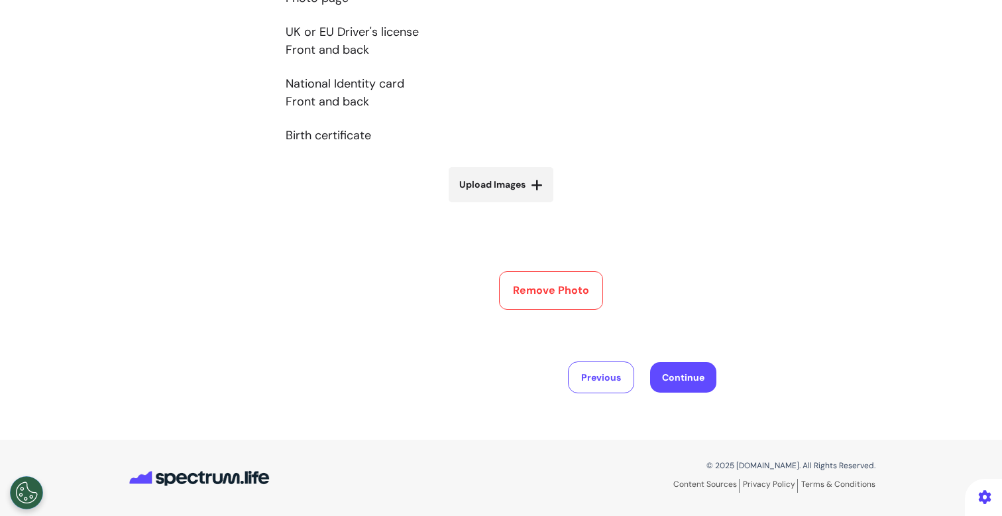
scroll to position [345, 0]
click at [680, 388] on button "Continue" at bounding box center [683, 376] width 66 height 30
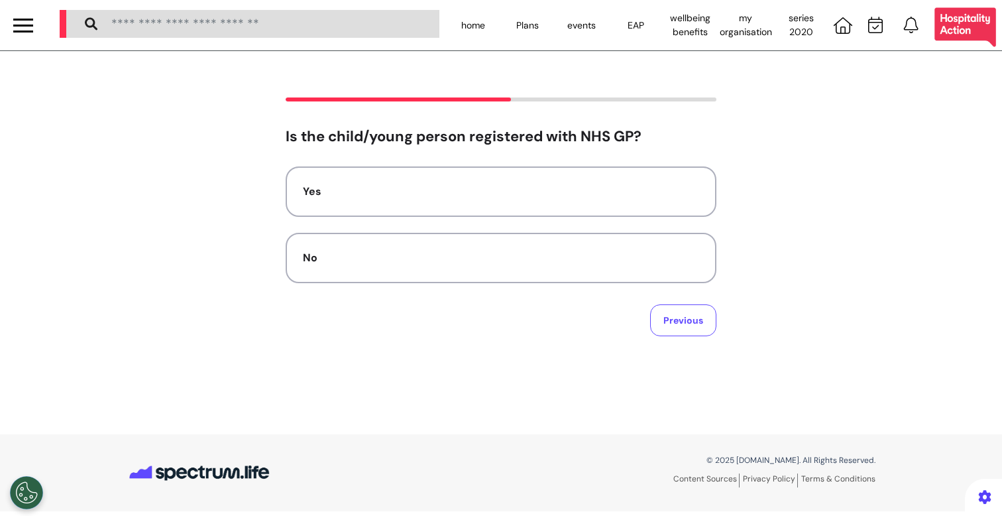
scroll to position [0, 0]
click at [483, 268] on button "No" at bounding box center [501, 258] width 431 height 50
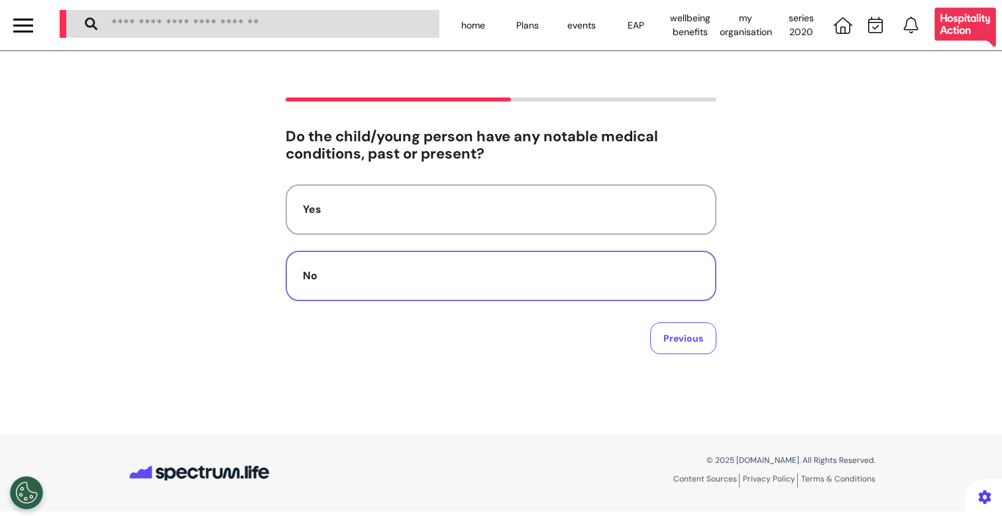
click at [475, 270] on div "No" at bounding box center [501, 276] width 396 height 16
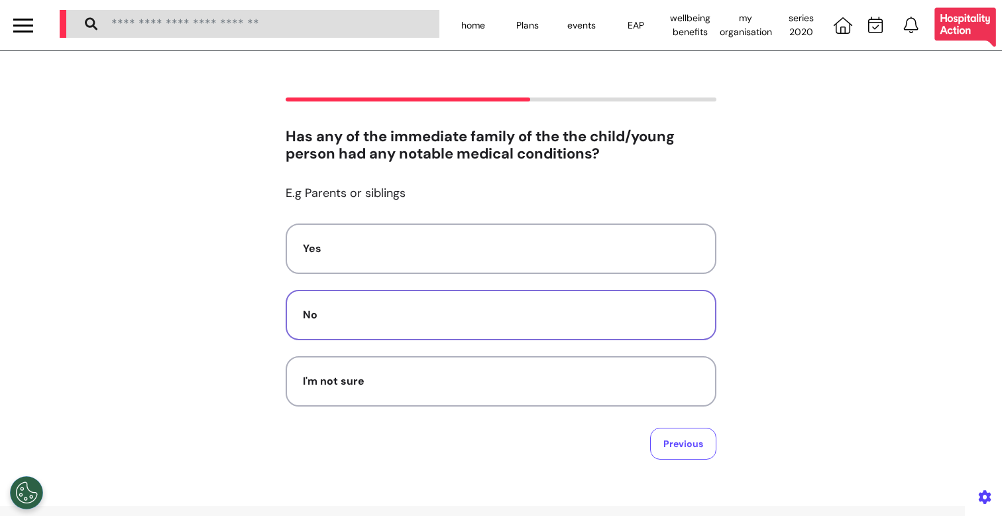
click at [425, 307] on div "No" at bounding box center [501, 315] width 396 height 16
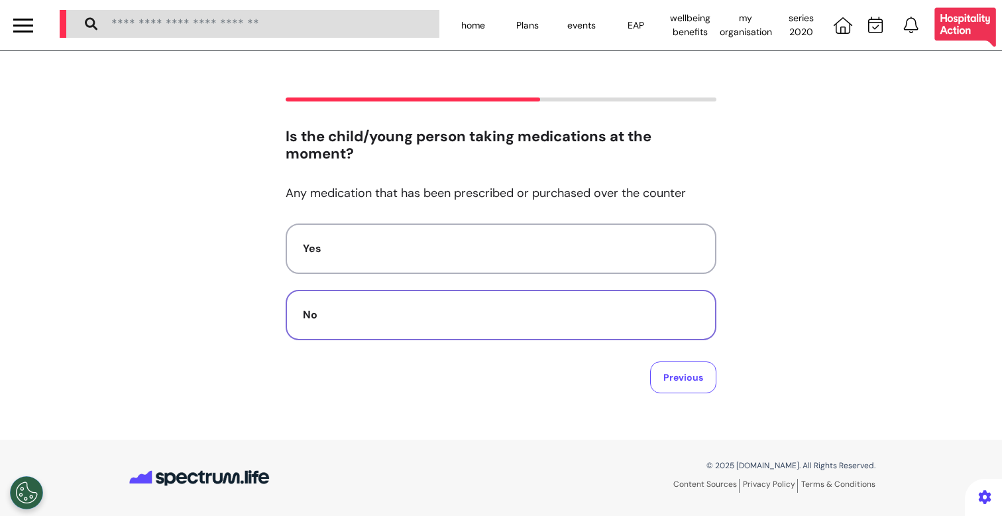
click at [424, 308] on div "No" at bounding box center [501, 315] width 396 height 16
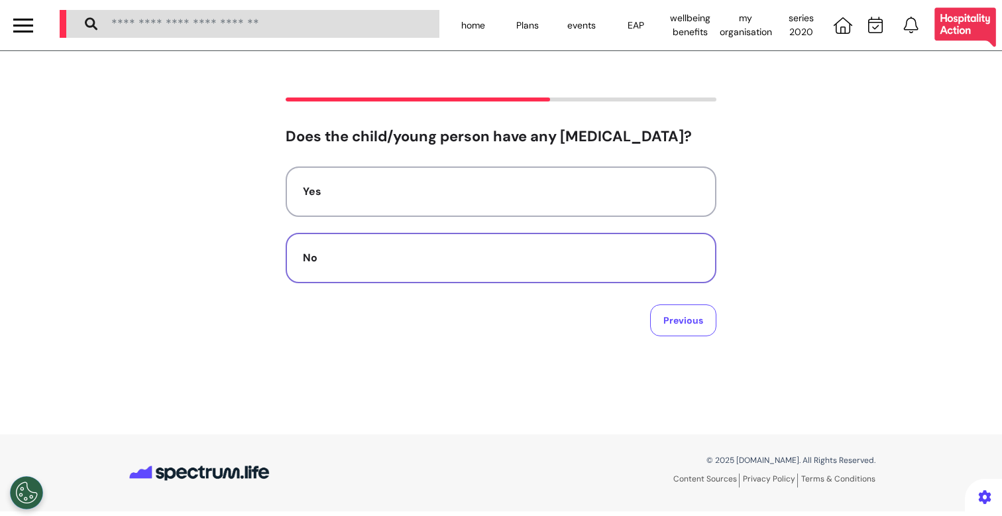
click at [418, 281] on button "No" at bounding box center [501, 258] width 431 height 50
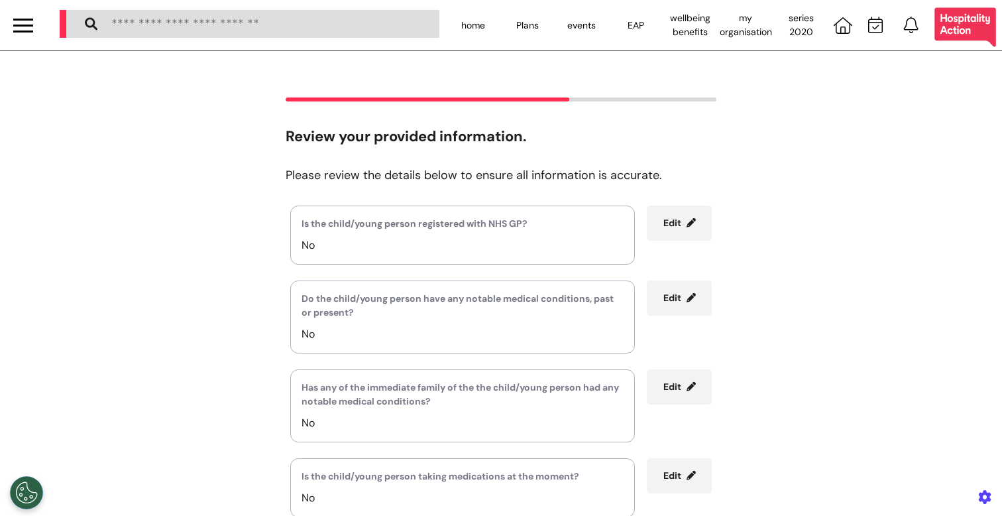
scroll to position [253, 0]
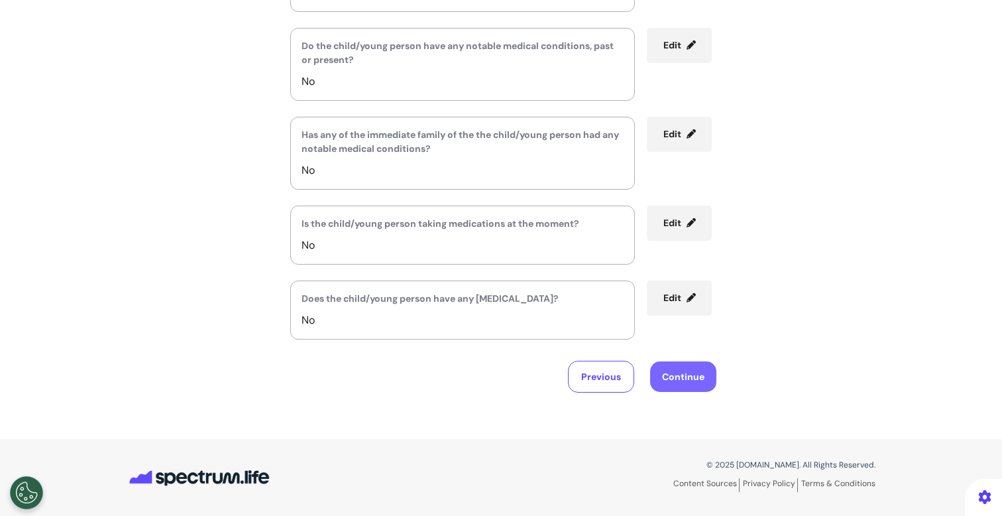
click at [665, 374] on button "Continue" at bounding box center [683, 376] width 66 height 30
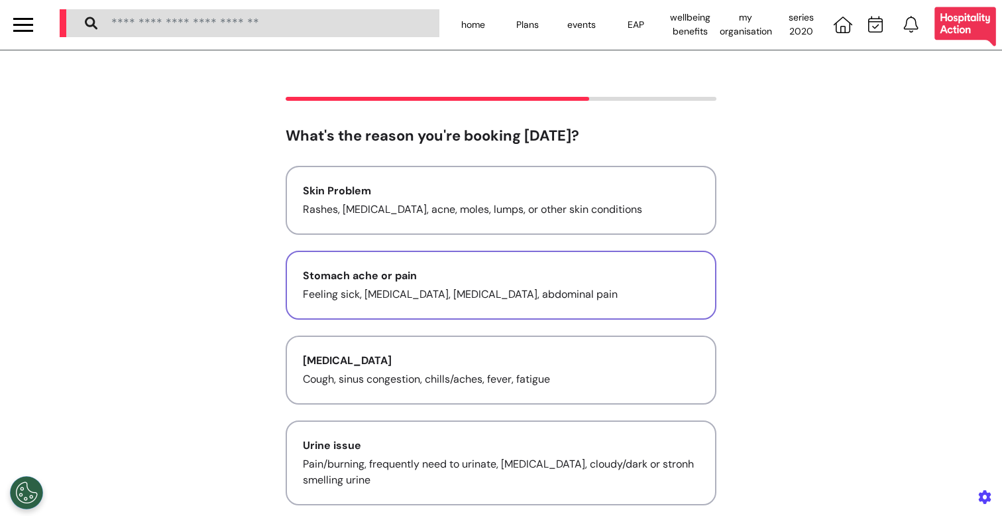
scroll to position [0, 0]
click at [460, 281] on div "Stomach ache or pain" at bounding box center [501, 276] width 396 height 16
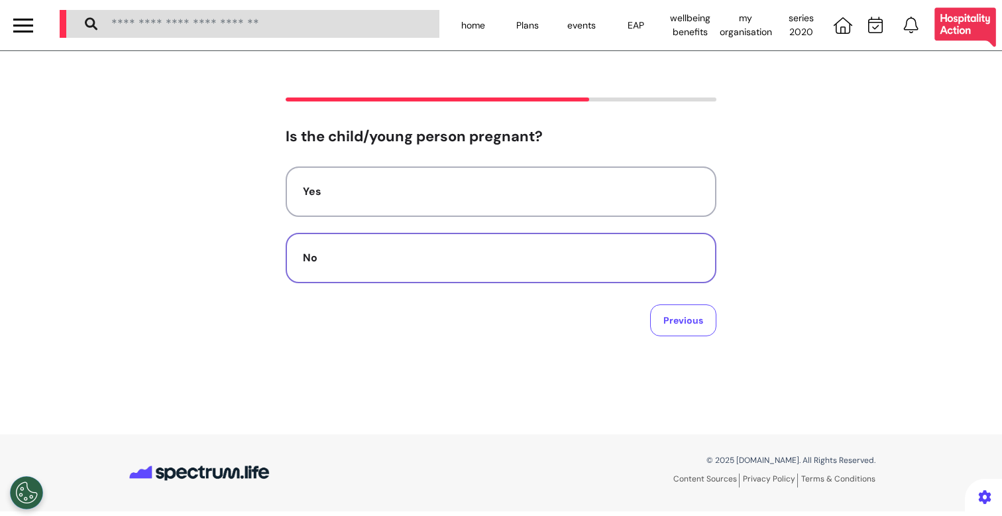
click at [591, 248] on button "No" at bounding box center [501, 258] width 431 height 50
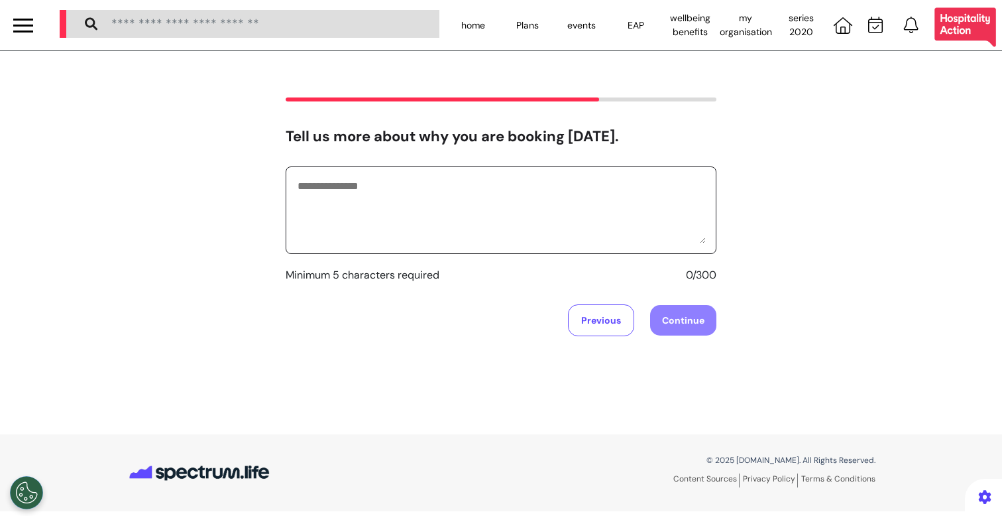
click at [556, 239] on textarea at bounding box center [501, 210] width 410 height 66
type textarea "********"
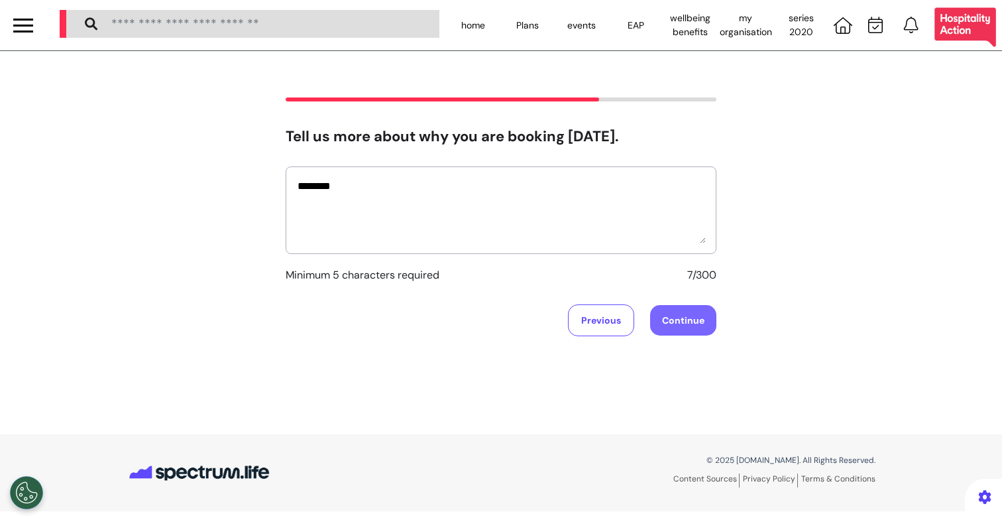
click at [676, 322] on button "Continue" at bounding box center [683, 320] width 66 height 30
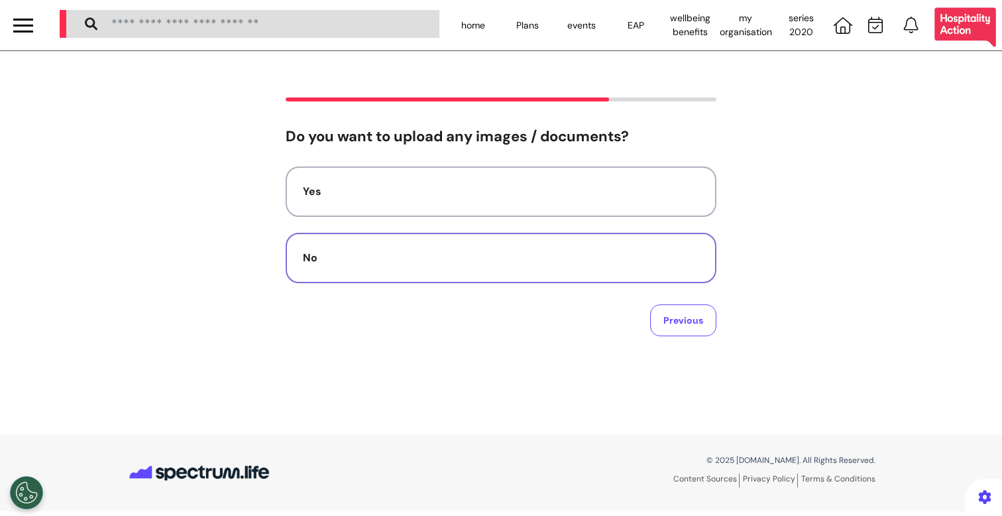
click at [510, 253] on div "No" at bounding box center [501, 258] width 396 height 16
click at [509, 168] on button "Video" at bounding box center [501, 191] width 431 height 50
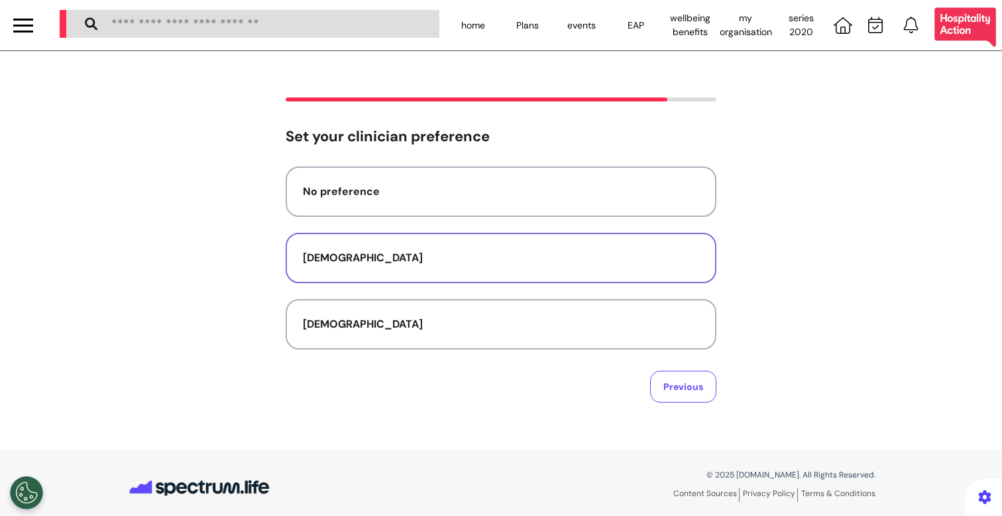
click at [455, 246] on button "[DEMOGRAPHIC_DATA]" at bounding box center [501, 258] width 431 height 50
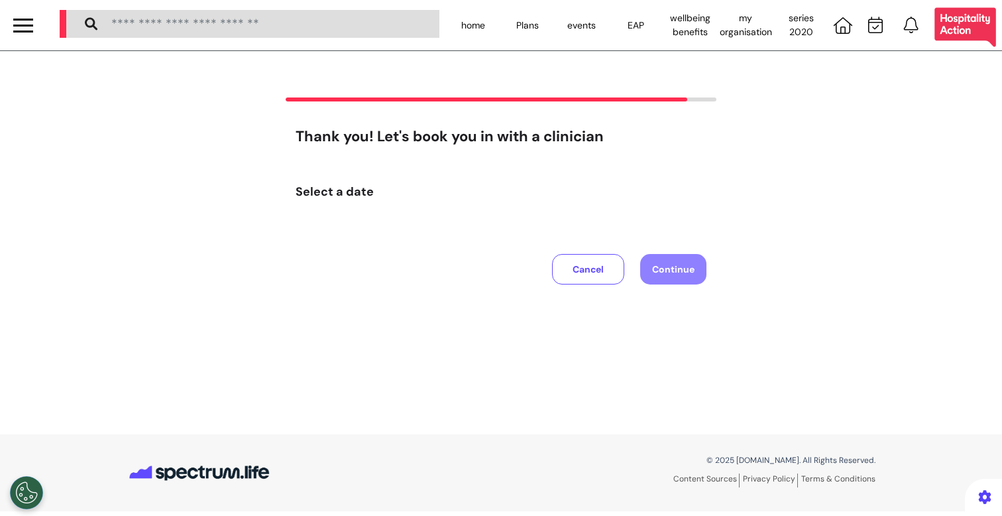
click at [590, 270] on button "Cancel" at bounding box center [588, 269] width 72 height 30
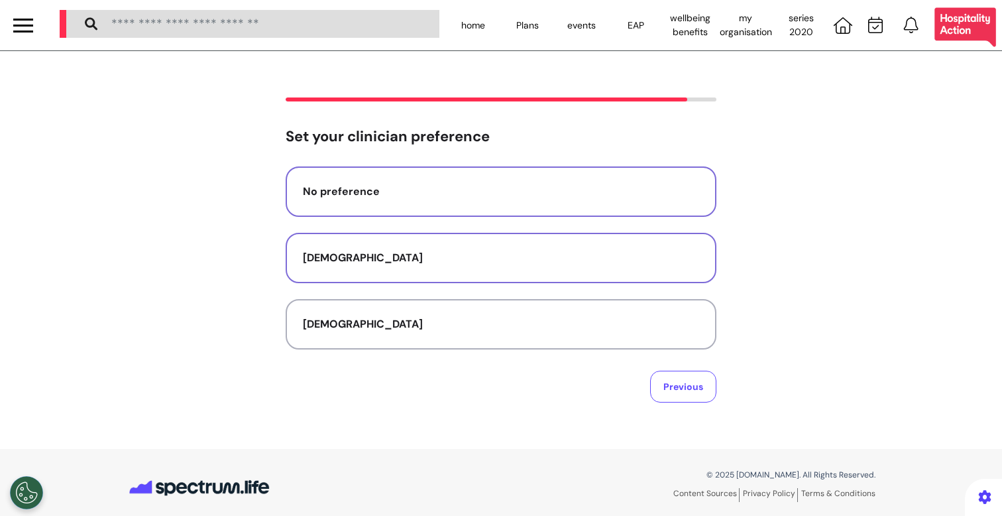
click at [411, 188] on div "No preference" at bounding box center [501, 192] width 396 height 16
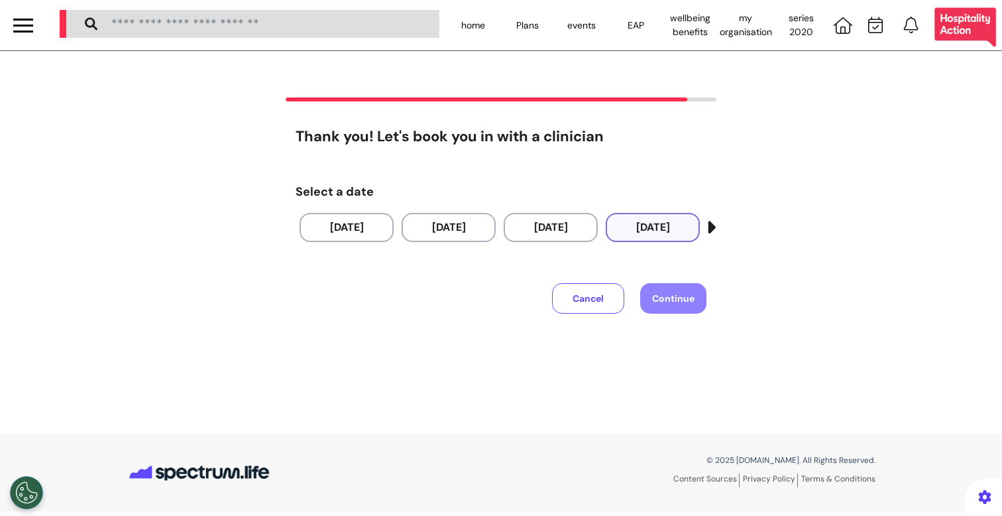
click at [664, 231] on button "[DATE]" at bounding box center [653, 227] width 94 height 29
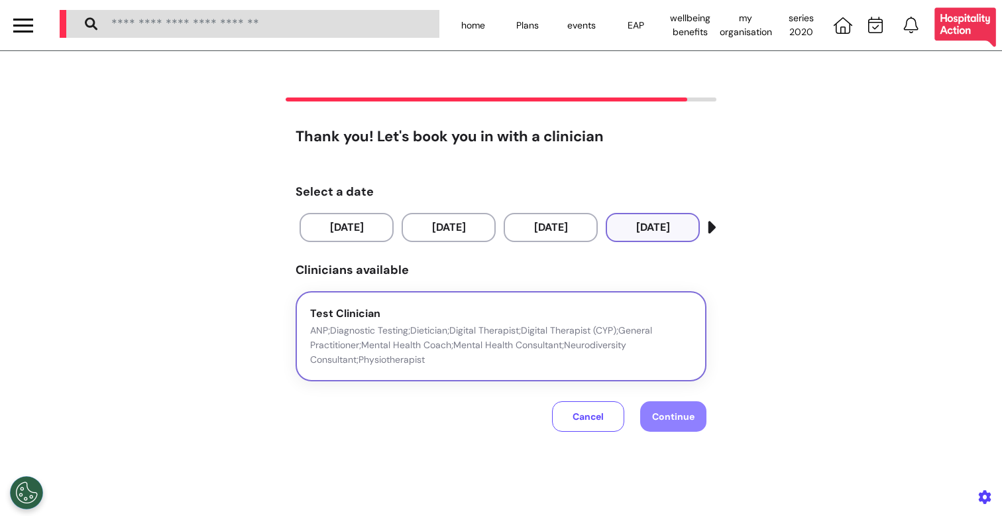
click at [648, 326] on p "ANP;Diagnostic Testing;Dietician;Digital Therapist;Digital Therapist (CYP);Gene…" at bounding box center [501, 345] width 382 height 44
click at [665, 413] on span "Continue" at bounding box center [673, 416] width 42 height 12
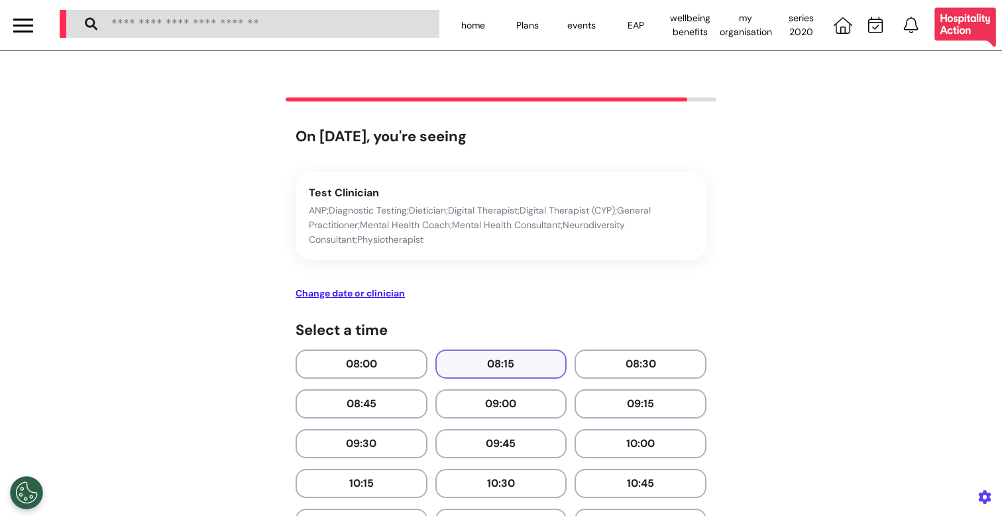
click at [483, 356] on button "08:15" at bounding box center [501, 363] width 132 height 29
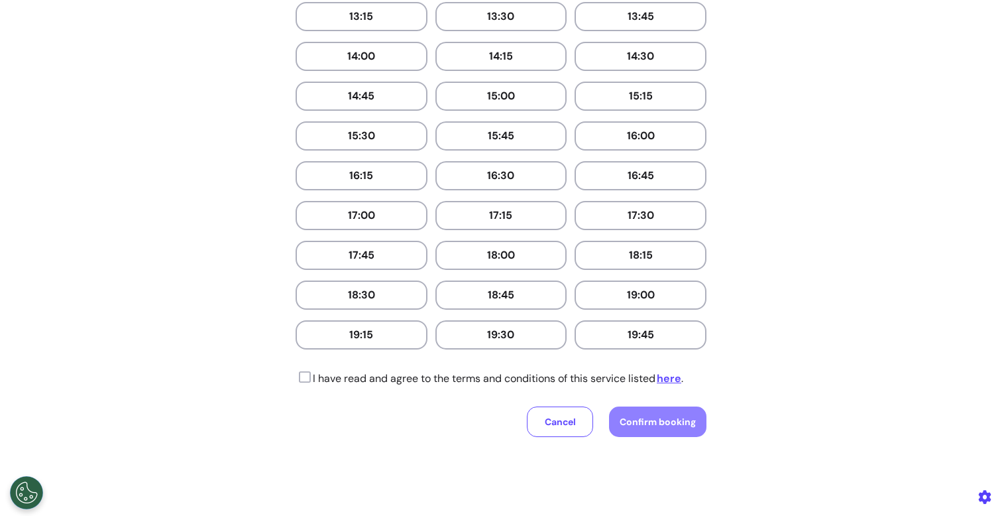
scroll to position [716, 0]
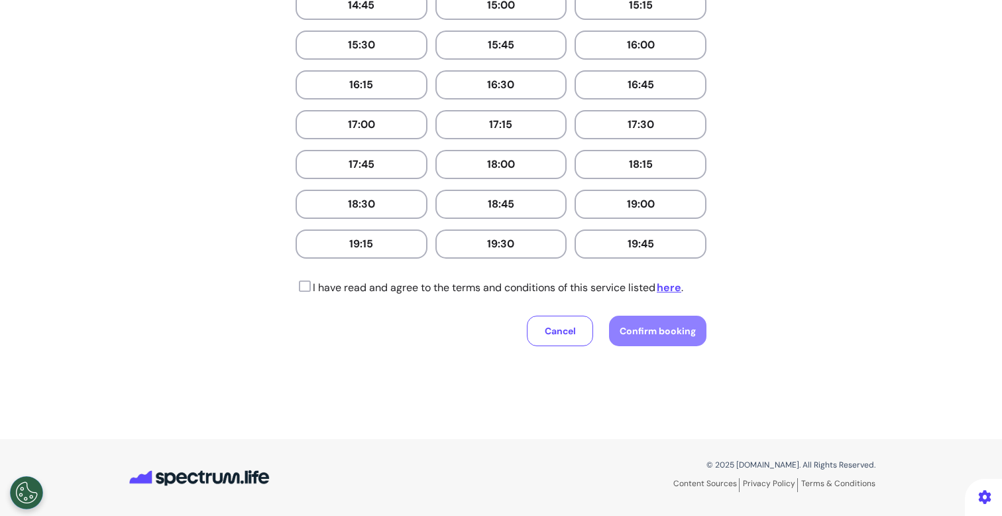
click at [473, 286] on p "I have read and agree to the terms and conditions of this service listed here ." at bounding box center [490, 288] width 388 height 16
click at [296, 288] on icon at bounding box center [303, 286] width 15 height 13
click at [652, 321] on button "Confirm booking" at bounding box center [657, 330] width 97 height 30
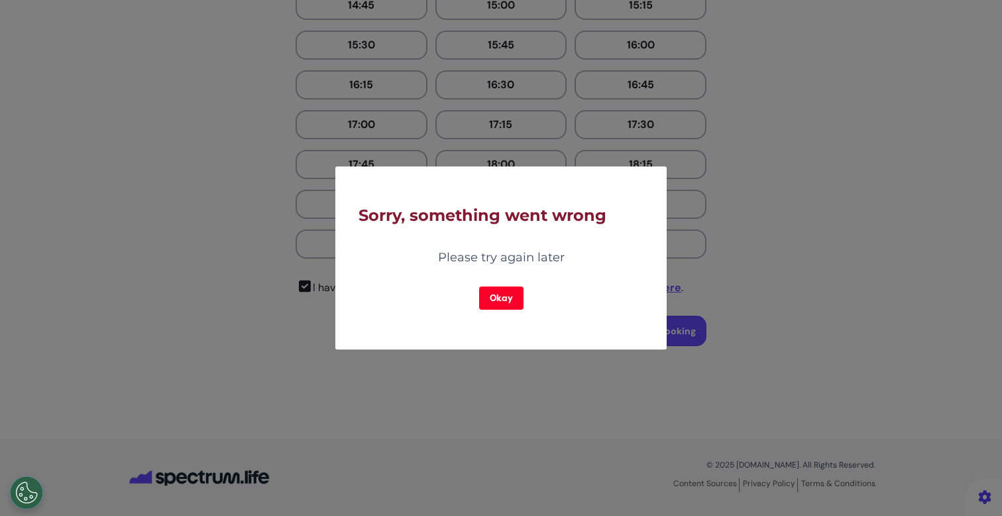
click at [491, 305] on button "Okay" at bounding box center [501, 297] width 44 height 23
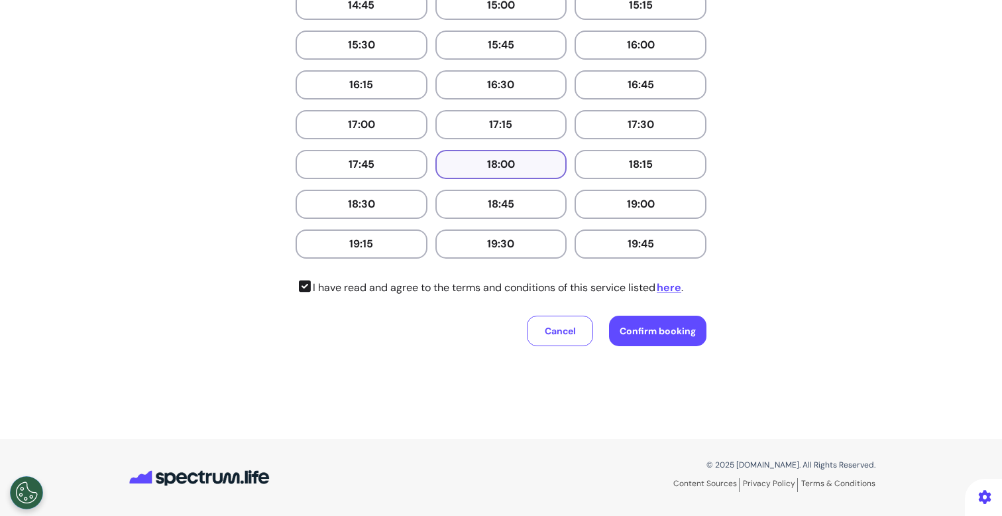
click at [475, 156] on button "18:00" at bounding box center [501, 164] width 132 height 29
click at [640, 337] on button "Confirm booking" at bounding box center [657, 330] width 97 height 30
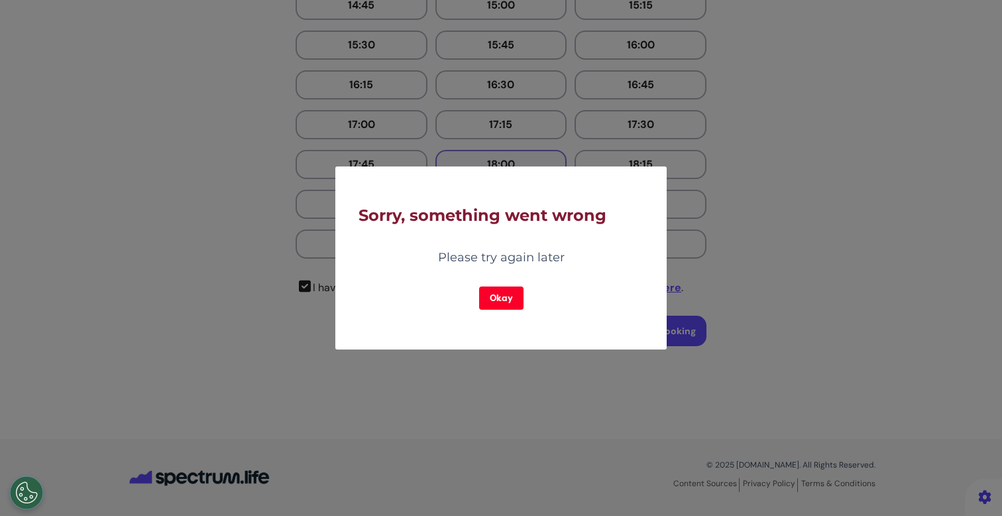
click at [507, 301] on button "Okay" at bounding box center [501, 297] width 44 height 23
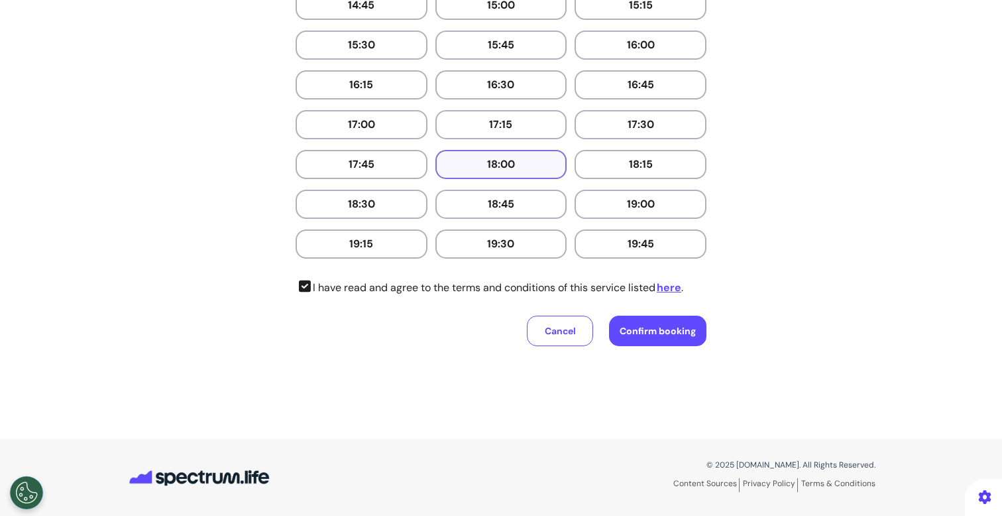
scroll to position [0, 0]
